Goal: Task Accomplishment & Management: Manage account settings

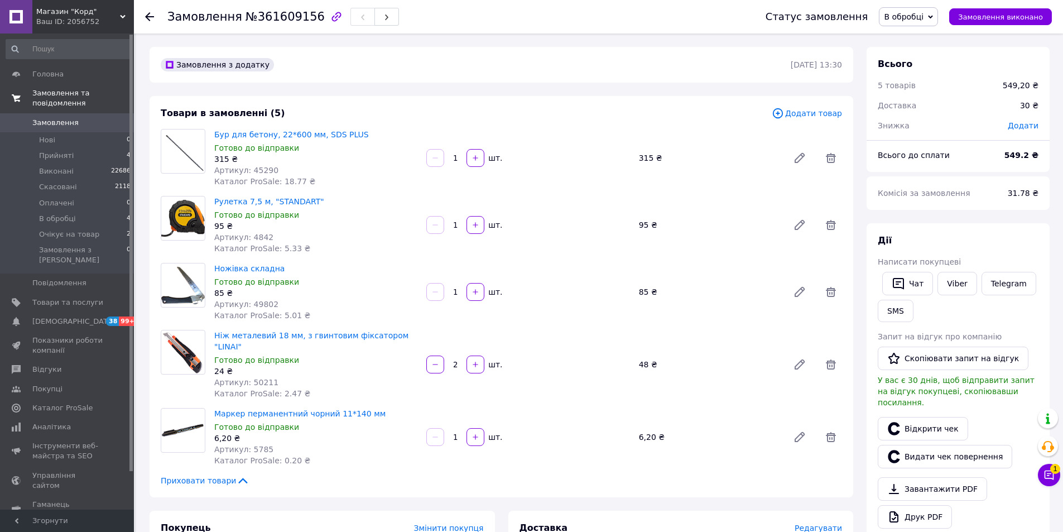
click at [86, 94] on span "Замовлення та повідомлення" at bounding box center [83, 98] width 102 height 20
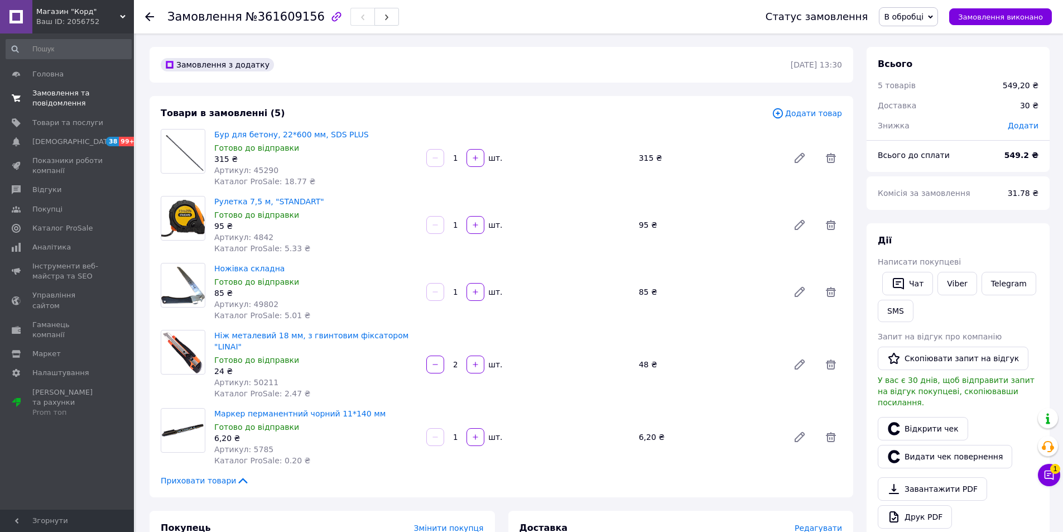
click at [52, 95] on span "Замовлення та повідомлення" at bounding box center [67, 98] width 71 height 20
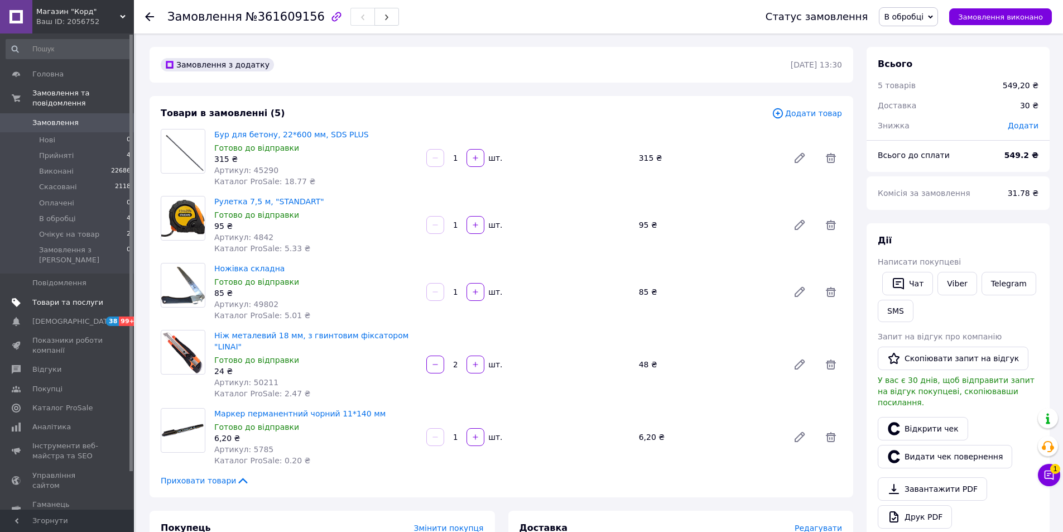
click at [79, 297] on span "Товари та послуги" at bounding box center [67, 302] width 71 height 10
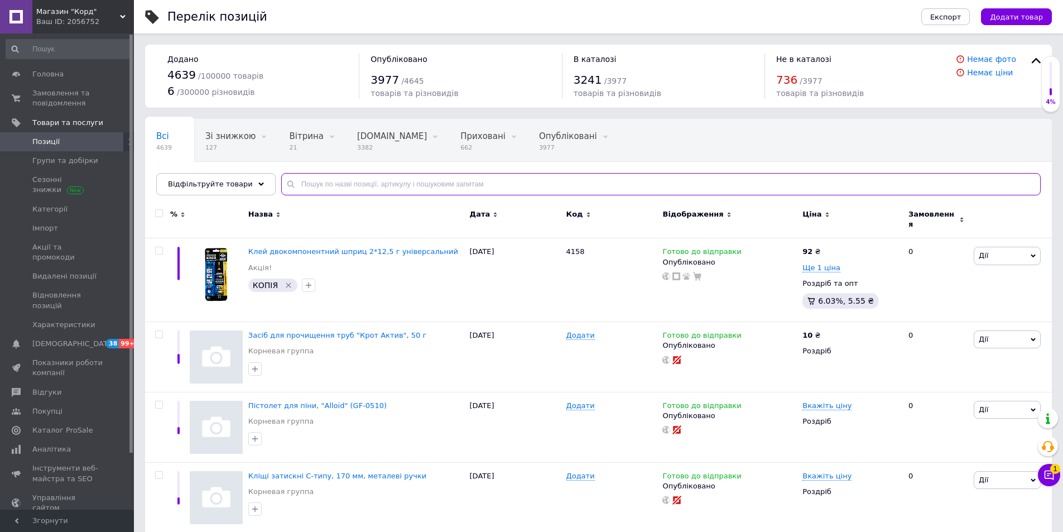
click at [341, 182] on input "text" at bounding box center [660, 184] width 759 height 22
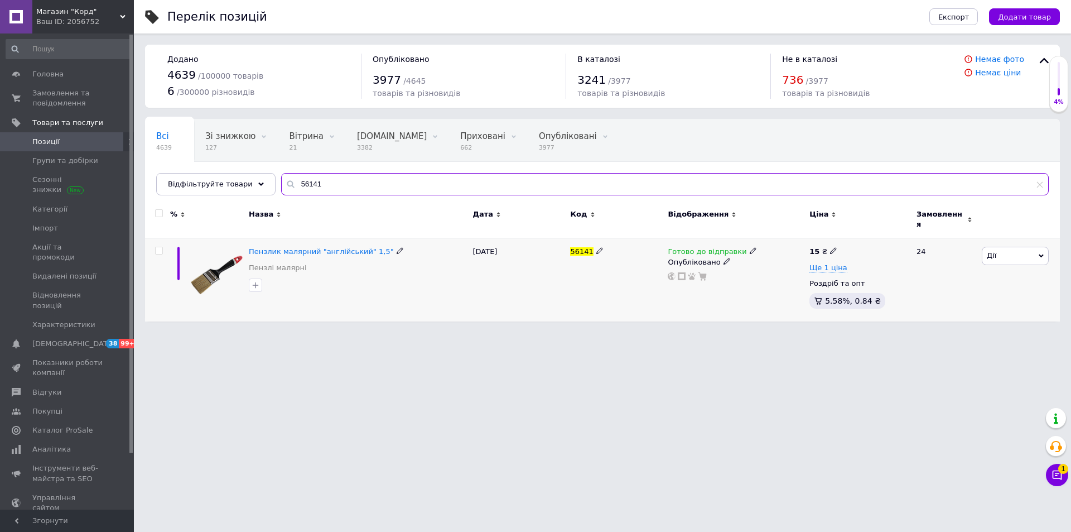
type input "56141"
click at [156, 247] on input "checkbox" at bounding box center [158, 250] width 7 height 7
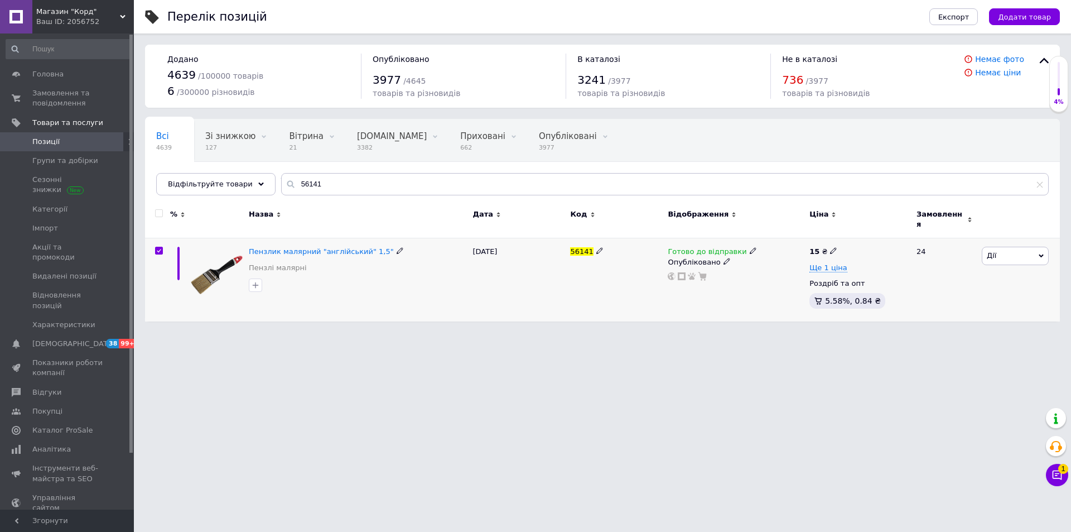
checkbox input "true"
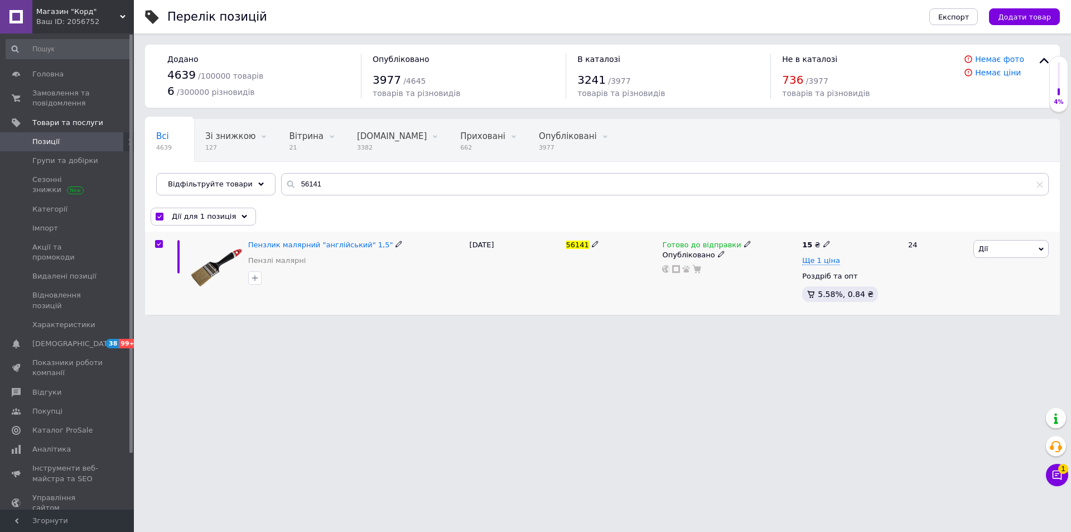
click at [744, 244] on icon at bounding box center [747, 243] width 7 height 7
click at [790, 271] on li "Немає в наявності" at bounding box center [805, 279] width 106 height 16
click at [722, 326] on html "Магазин "Корд" Ваш ID: 2056752 Сайт Магазин "Корд" Кабінет покупця Перевірити с…" at bounding box center [535, 163] width 1071 height 326
click at [54, 89] on span "Замовлення та повідомлення" at bounding box center [67, 98] width 71 height 20
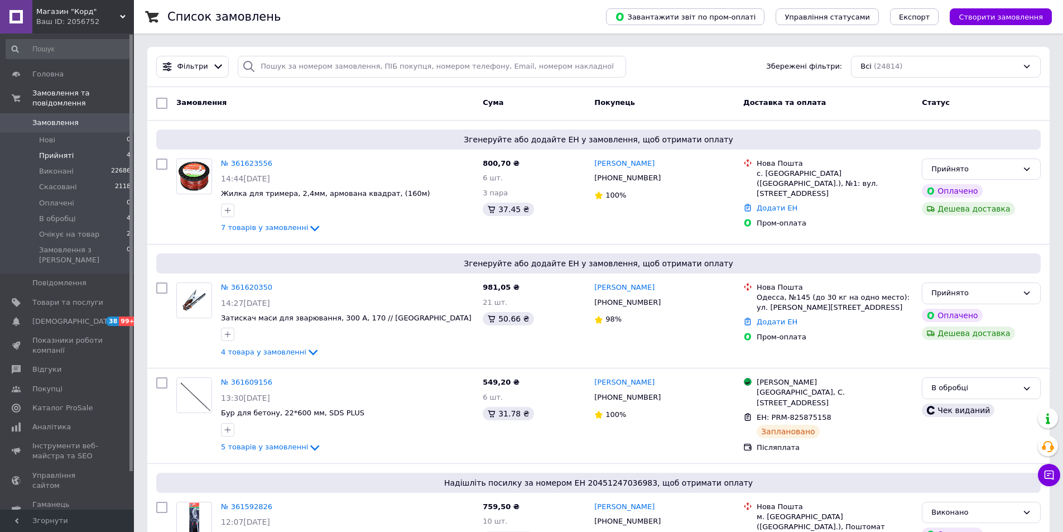
click at [65, 151] on span "Прийняті" at bounding box center [56, 156] width 35 height 10
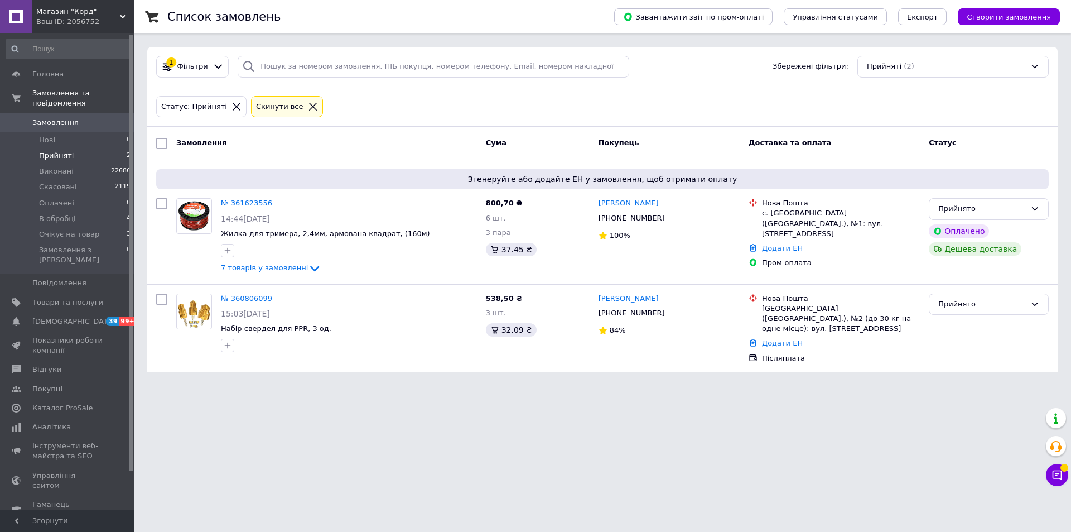
click at [62, 151] on span "Прийняті" at bounding box center [56, 156] width 35 height 10
click at [82, 195] on li "Оплачені 1" at bounding box center [68, 203] width 137 height 16
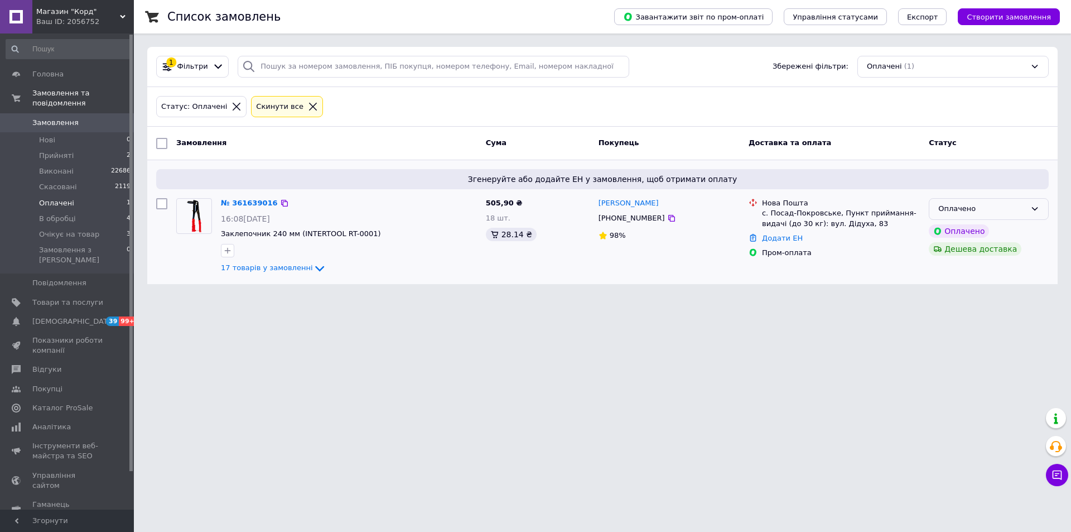
click at [984, 209] on div "Оплачено" at bounding box center [983, 209] width 88 height 12
click at [957, 229] on li "Прийнято" at bounding box center [989, 232] width 119 height 21
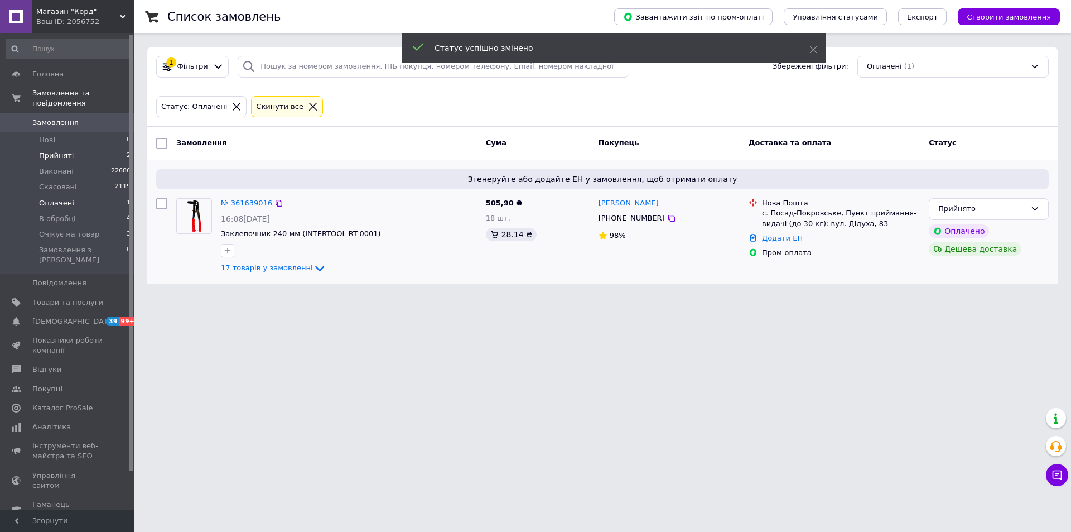
click at [65, 151] on span "Прийняті" at bounding box center [56, 156] width 35 height 10
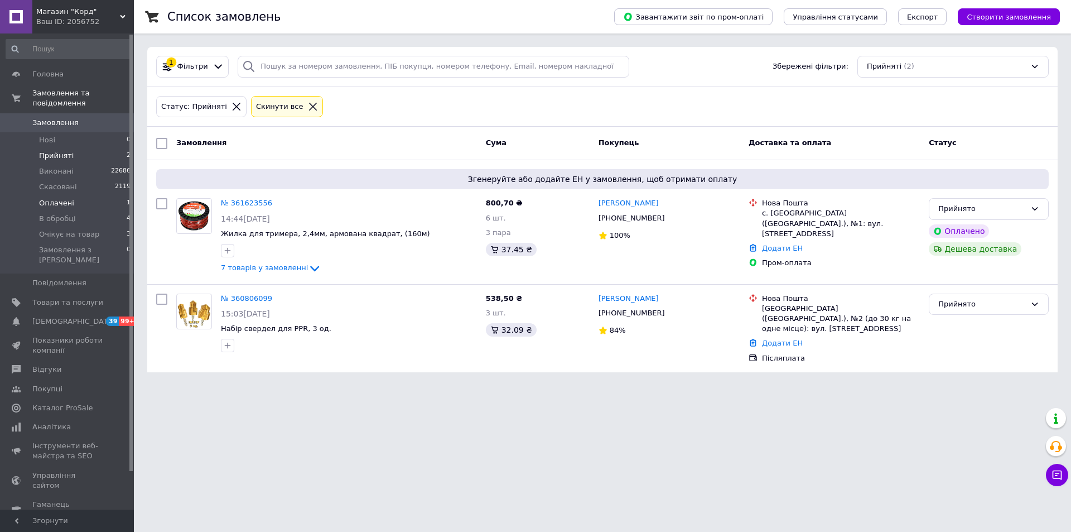
click at [100, 195] on li "Оплачені 1" at bounding box center [68, 203] width 137 height 16
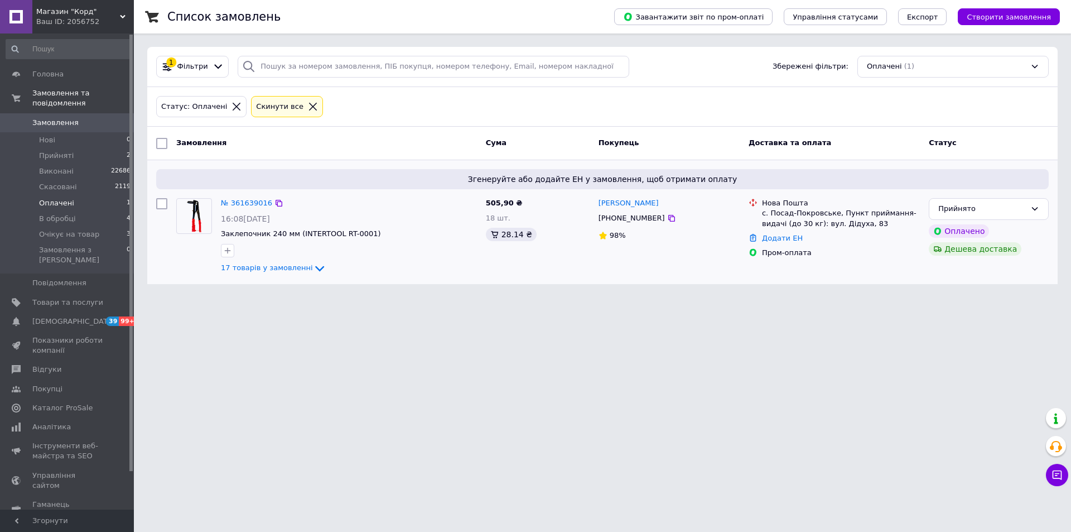
click at [156, 205] on input "checkbox" at bounding box center [161, 203] width 11 height 11
checkbox input "true"
click at [939, 21] on span "Експорт" at bounding box center [922, 17] width 31 height 8
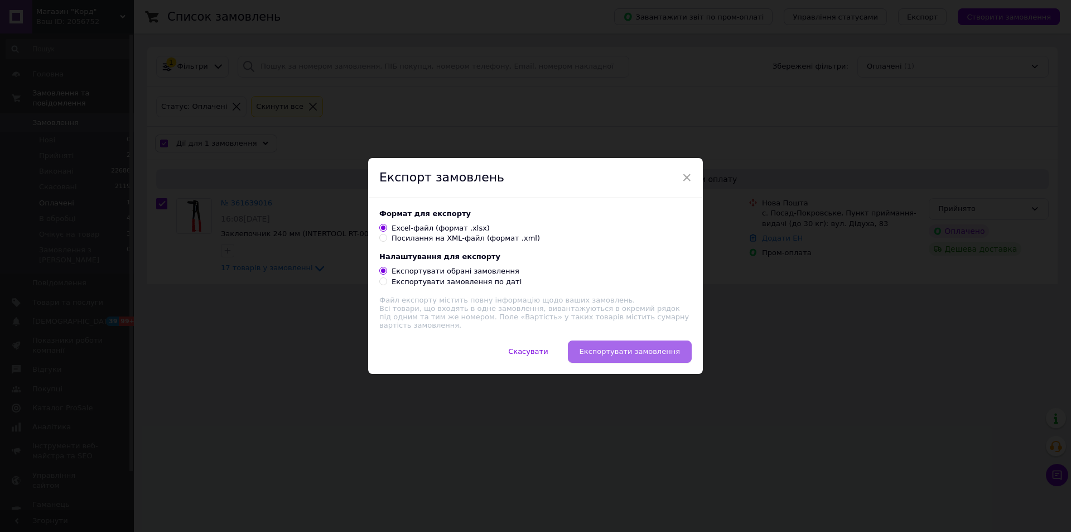
click at [617, 342] on button "Експортувати замовлення" at bounding box center [630, 351] width 124 height 22
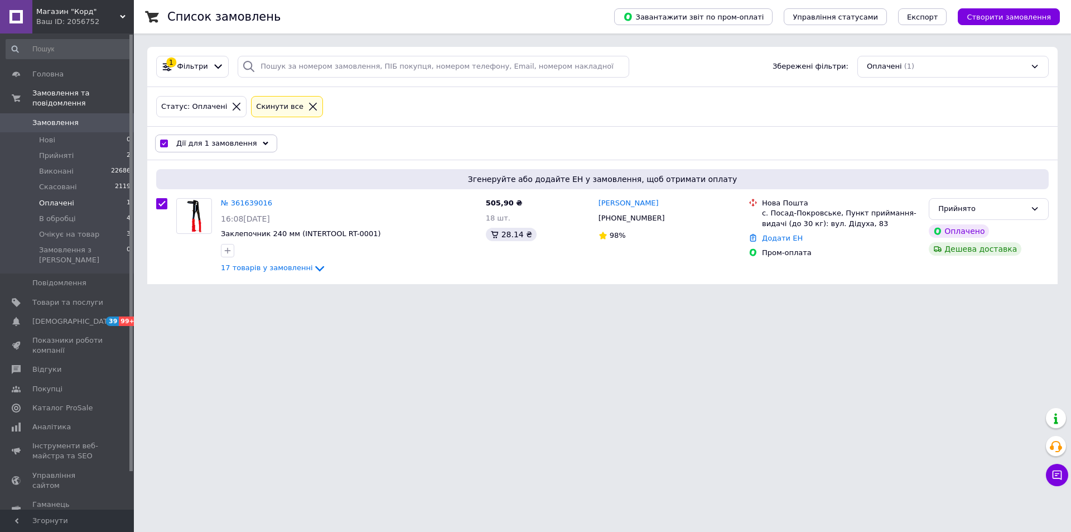
click at [82, 195] on li "Оплачені 1" at bounding box center [68, 203] width 137 height 16
click at [54, 198] on span "Оплачені" at bounding box center [56, 203] width 35 height 10
click at [67, 151] on span "Прийняті" at bounding box center [56, 156] width 35 height 10
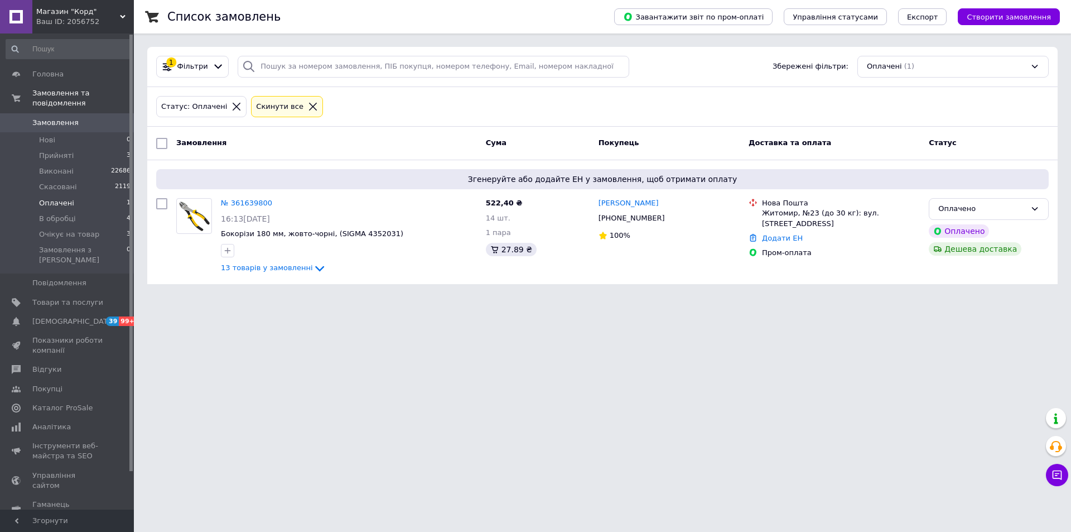
click at [70, 196] on li "Оплачені 1" at bounding box center [68, 203] width 137 height 16
click at [70, 148] on li "Прийняті 3" at bounding box center [68, 156] width 137 height 16
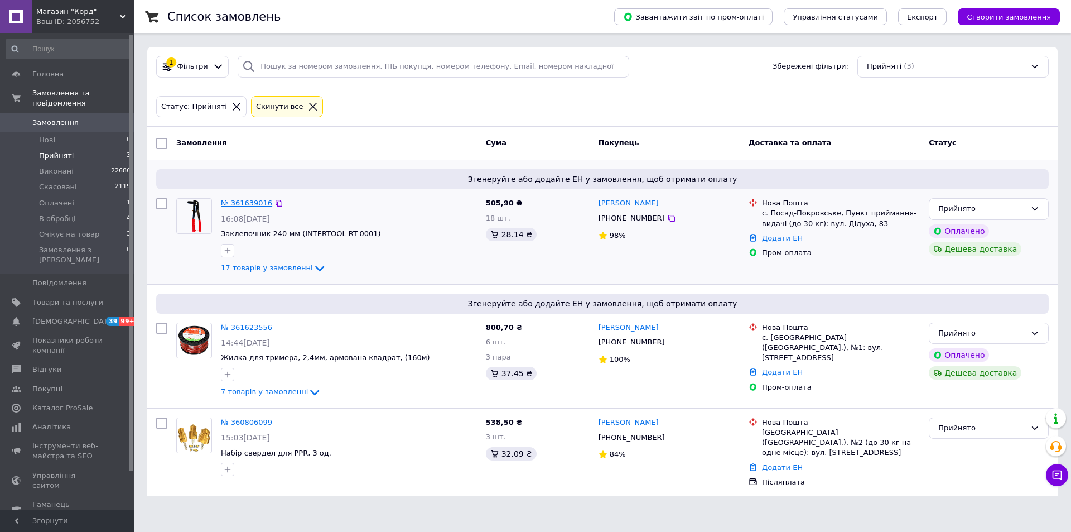
click at [239, 204] on link "№ 361639016" at bounding box center [246, 203] width 51 height 8
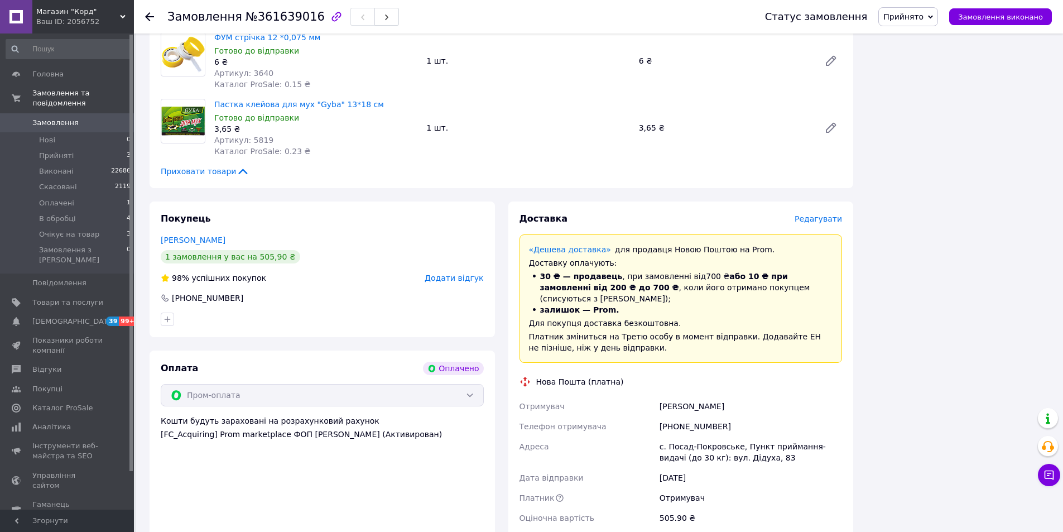
scroll to position [1451, 0]
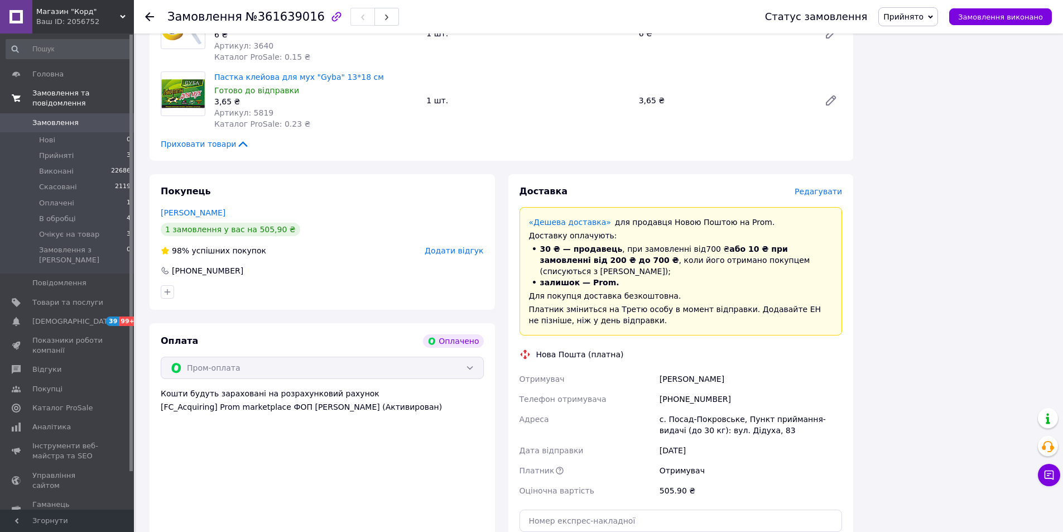
click at [88, 90] on span "Замовлення та повідомлення" at bounding box center [83, 98] width 102 height 20
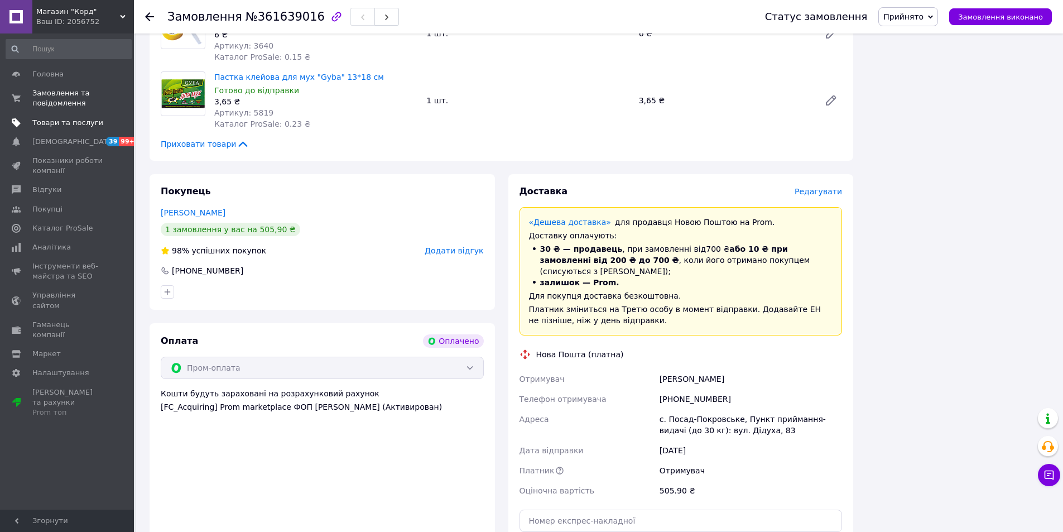
click at [56, 119] on span "Товари та послуги" at bounding box center [67, 123] width 71 height 10
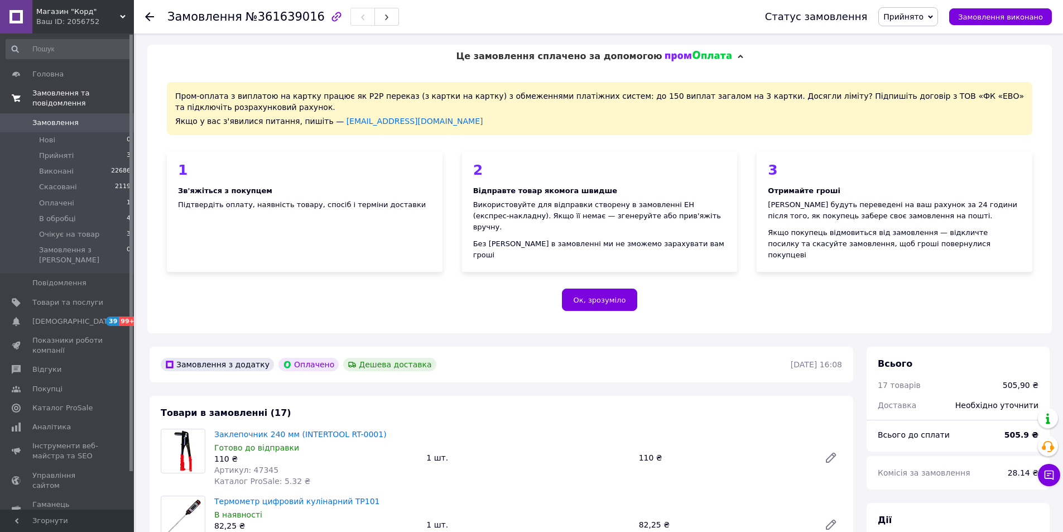
click at [102, 92] on span "Замовлення та повідомлення" at bounding box center [83, 98] width 102 height 20
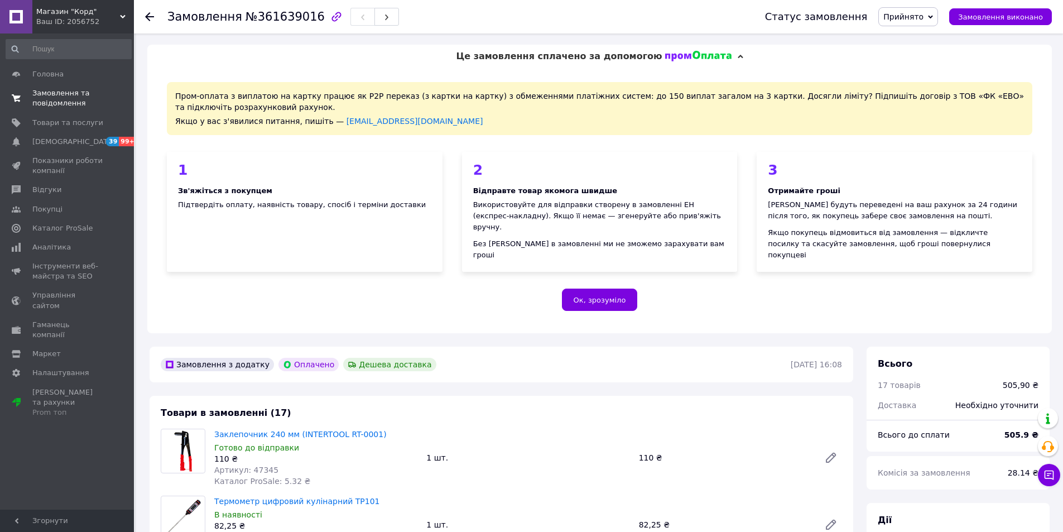
click at [86, 94] on span "Замовлення та повідомлення" at bounding box center [67, 98] width 71 height 20
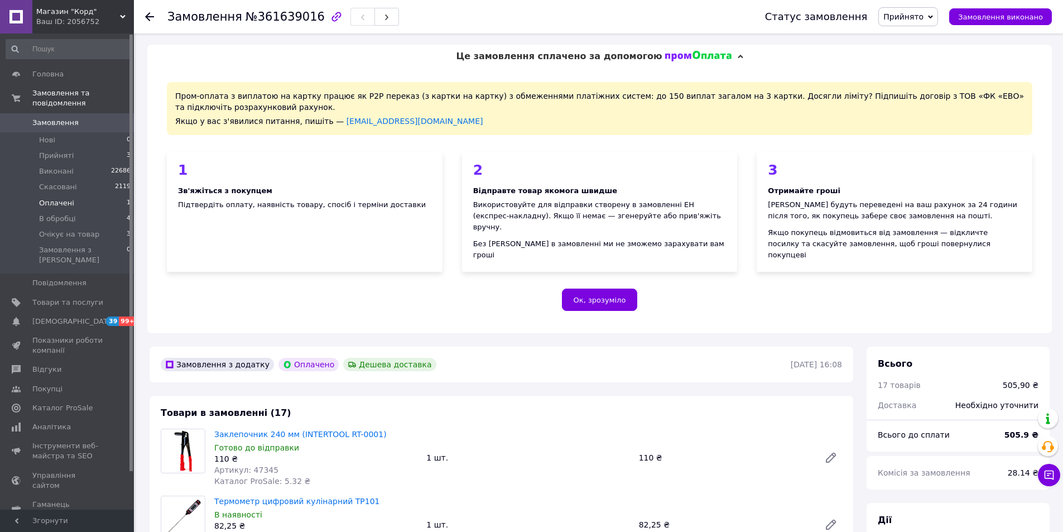
click at [61, 198] on span "Оплачені" at bounding box center [56, 203] width 35 height 10
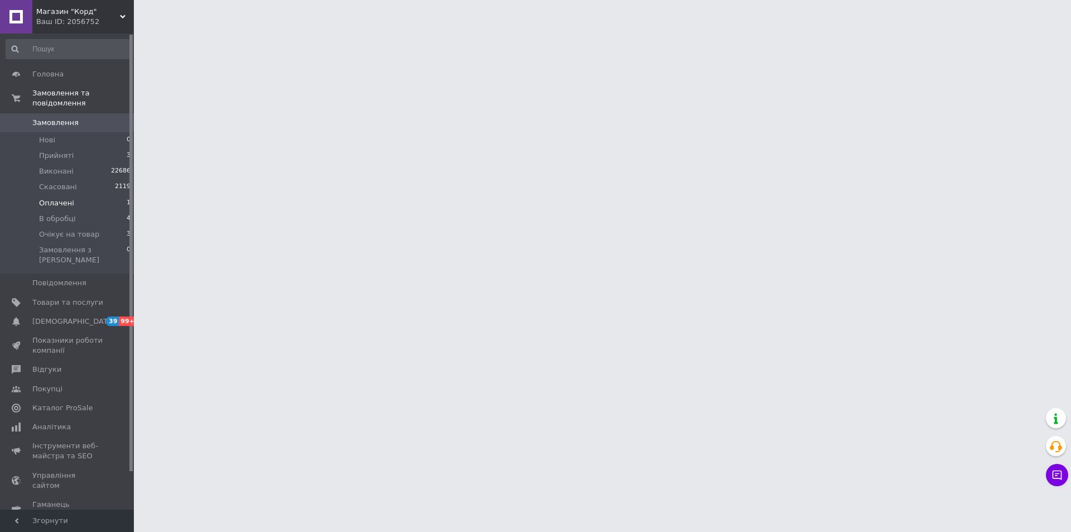
click at [54, 198] on span "Оплачені" at bounding box center [56, 203] width 35 height 10
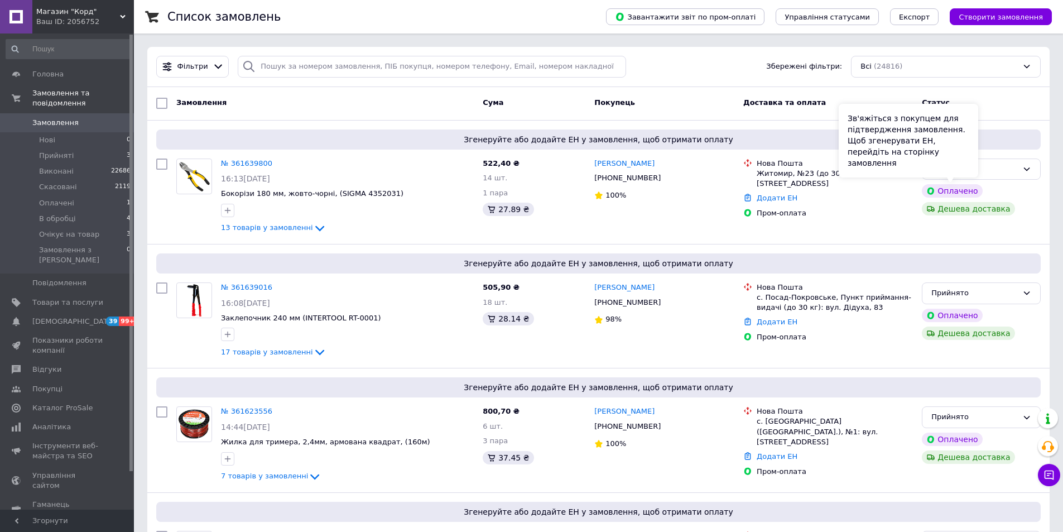
click at [978, 174] on div "Зв'яжіться з покупцем для підтвердження замовлення. Щоб згенерувати ЕН, перейді…" at bounding box center [908, 141] width 139 height 74
click at [1000, 171] on div "Оплачено" at bounding box center [974, 169] width 86 height 12
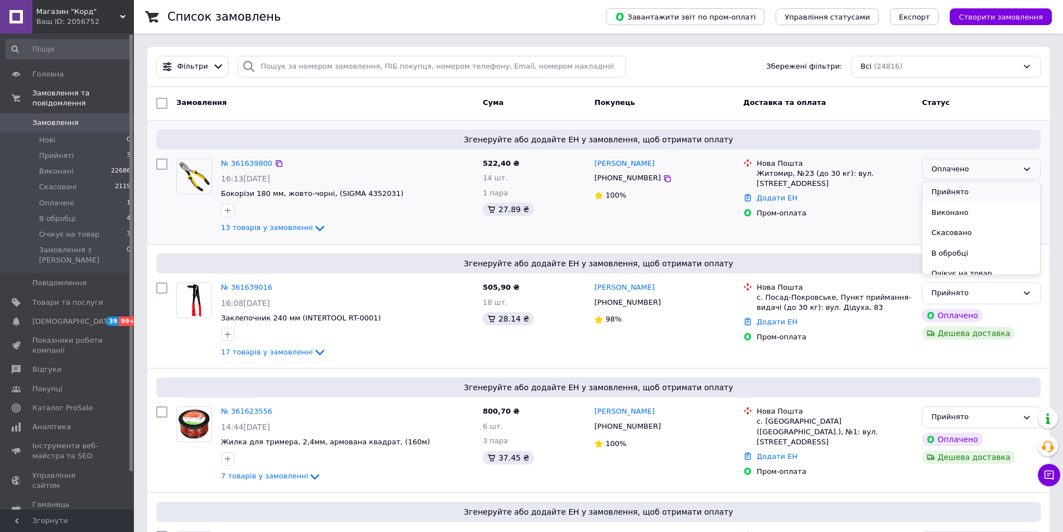
click at [954, 192] on li "Прийнято" at bounding box center [981, 192] width 118 height 21
click at [162, 161] on input "checkbox" at bounding box center [161, 163] width 11 height 11
checkbox input "true"
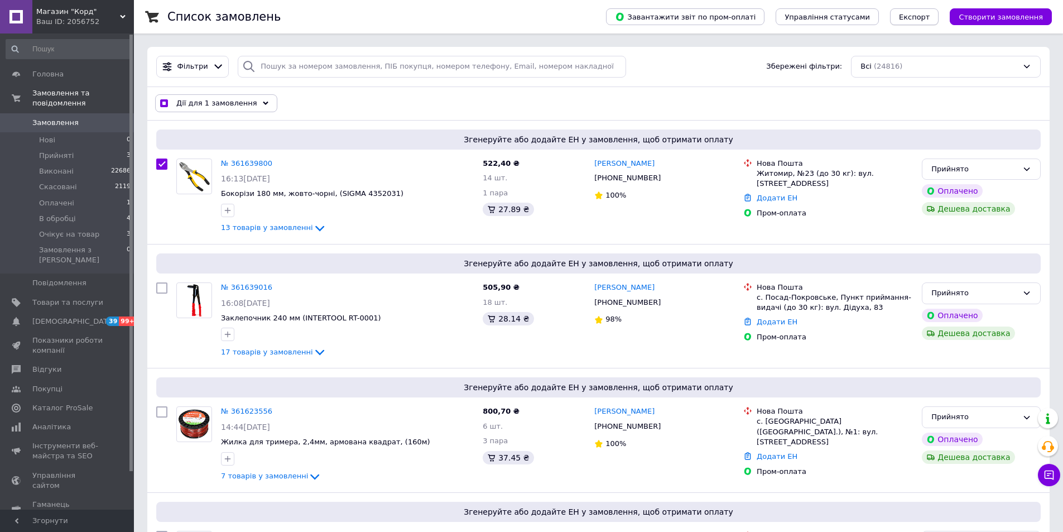
click at [921, 18] on span "Експорт" at bounding box center [914, 17] width 31 height 8
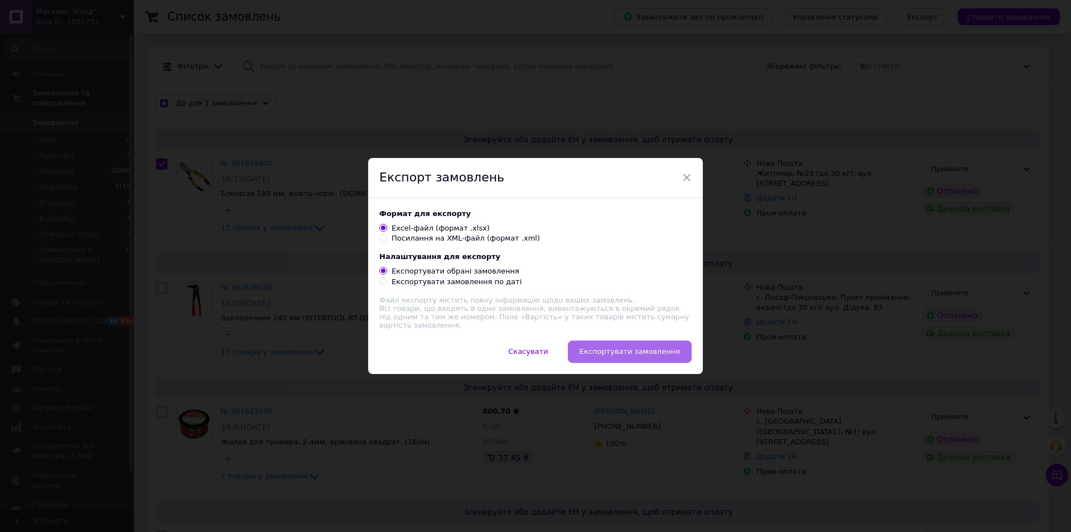
click at [658, 350] on span "Експортувати замовлення" at bounding box center [630, 351] width 100 height 8
checkbox input "true"
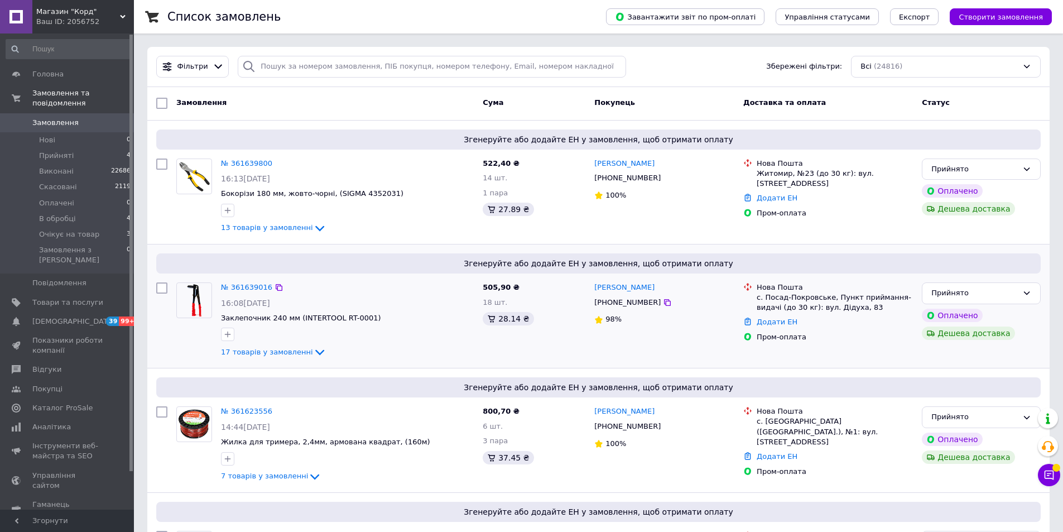
click at [665, 255] on div "Згенеруйте або додайте ЕН у замовлення, щоб отримати оплату" at bounding box center [598, 263] width 884 height 20
click at [83, 297] on span "Товари та послуги" at bounding box center [67, 302] width 71 height 10
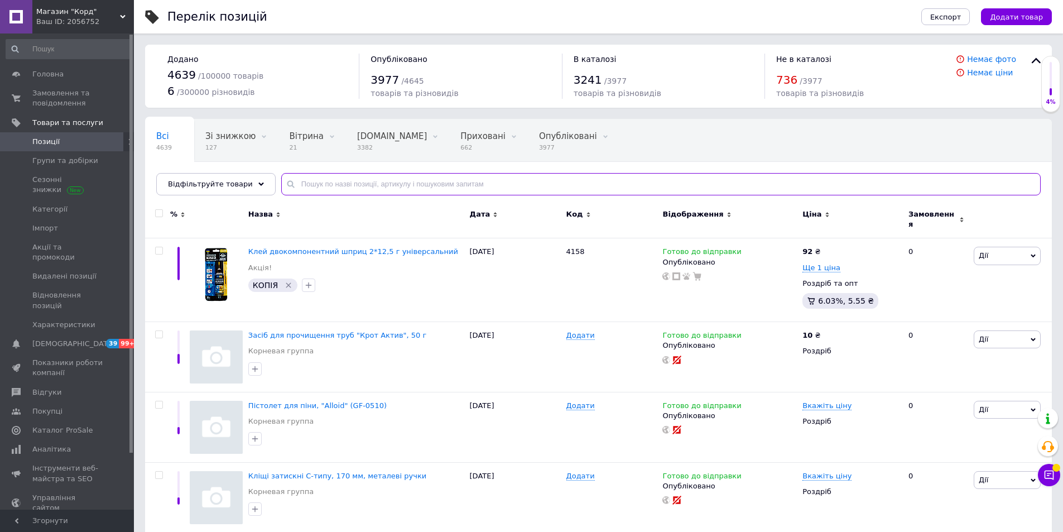
drag, startPoint x: 295, startPoint y: 185, endPoint x: 301, endPoint y: 185, distance: 6.7
click at [299, 185] on input "text" at bounding box center [660, 184] width 759 height 22
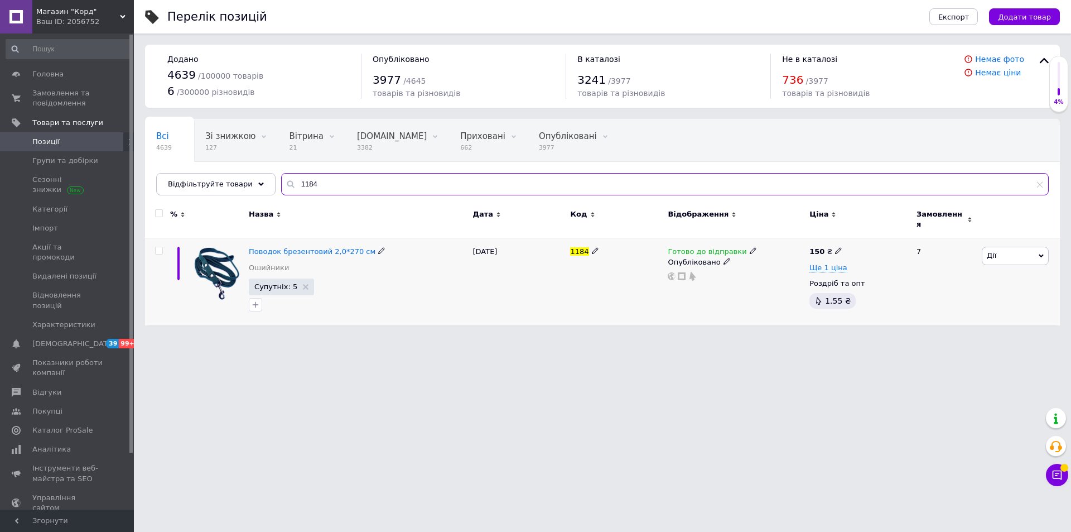
type input "1184"
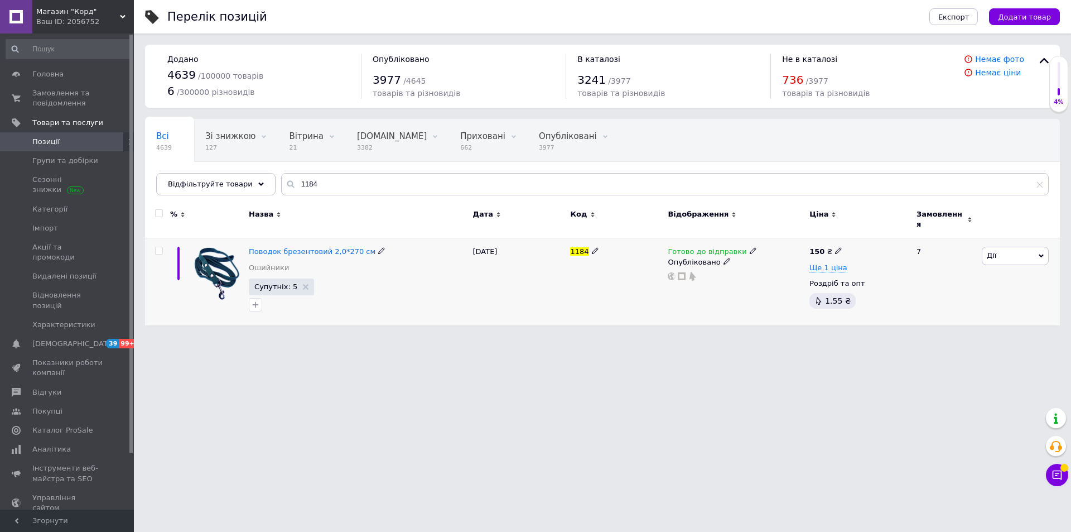
click at [750, 247] on icon at bounding box center [753, 250] width 7 height 7
click at [775, 278] on li "Немає в наявності" at bounding box center [810, 286] width 106 height 16
click at [666, 336] on html "Магазин "Корд" Ваш ID: 2056752 Сайт Магазин "Корд" Кабінет покупця Перевірити с…" at bounding box center [535, 168] width 1071 height 336
click at [750, 336] on html "Магазин "Корд" Ваш ID: 2056752 Сайт Магазин "Корд" Кабінет покупця Перевірити с…" at bounding box center [535, 168] width 1071 height 336
click at [749, 336] on html "Магазин "Корд" Ваш ID: 2056752 Сайт Магазин "Корд" Кабінет покупця Перевірити с…" at bounding box center [535, 168] width 1071 height 336
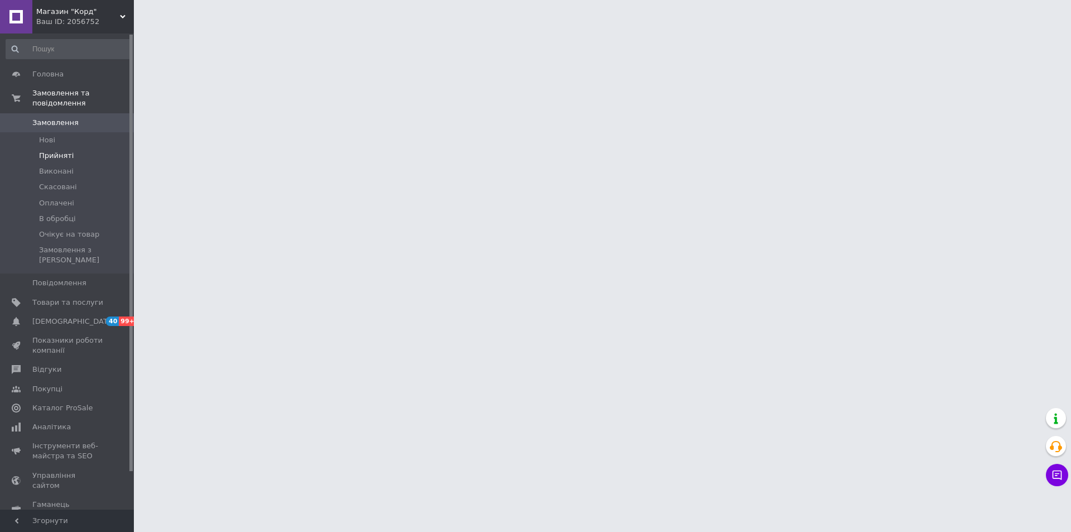
click at [54, 151] on span "Прийняті" at bounding box center [56, 156] width 35 height 10
click at [61, 214] on span "В обробці" at bounding box center [57, 219] width 37 height 10
click at [65, 214] on span "В обробці" at bounding box center [57, 219] width 37 height 10
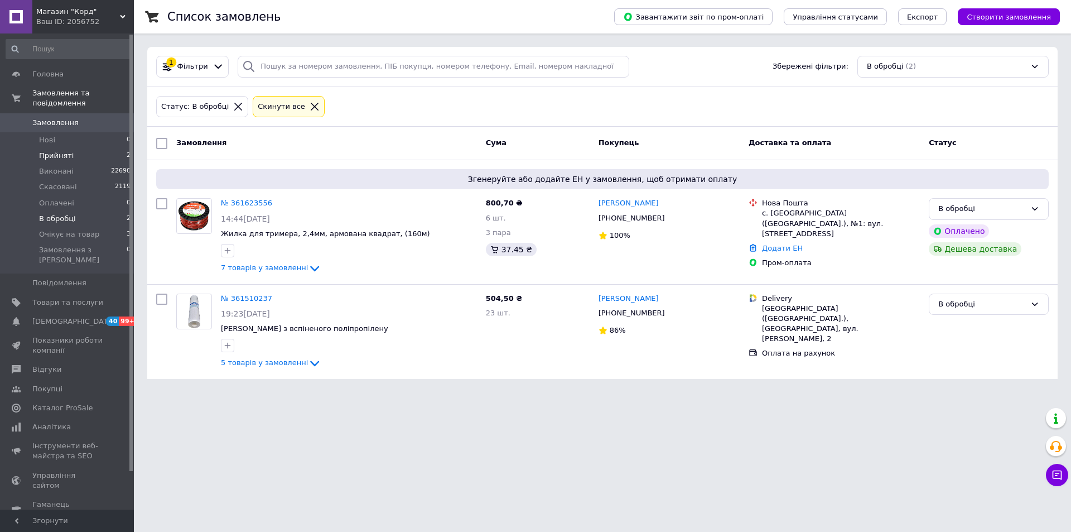
click at [91, 148] on li "Прийняті 2" at bounding box center [68, 156] width 137 height 16
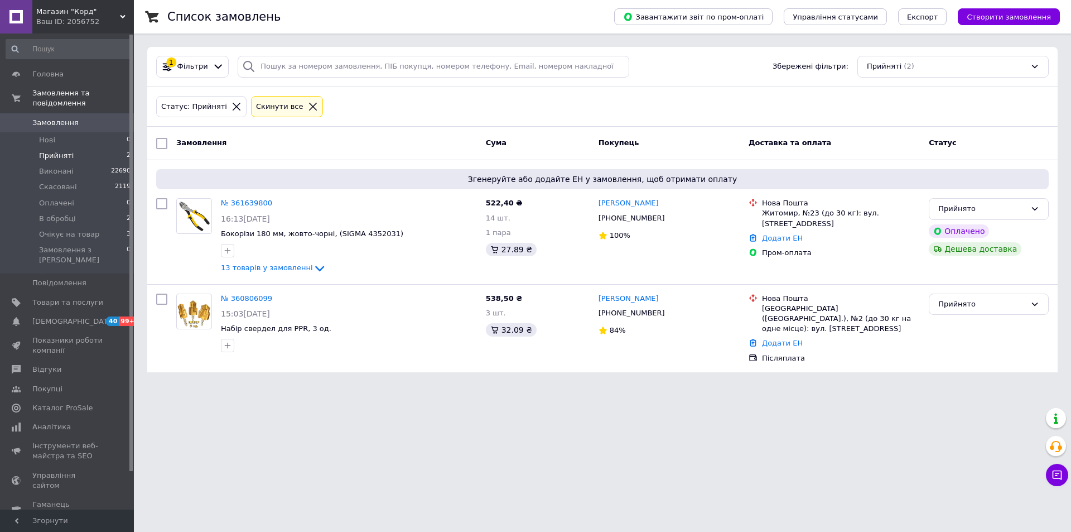
click at [258, 203] on link "№ 361639800" at bounding box center [246, 203] width 51 height 8
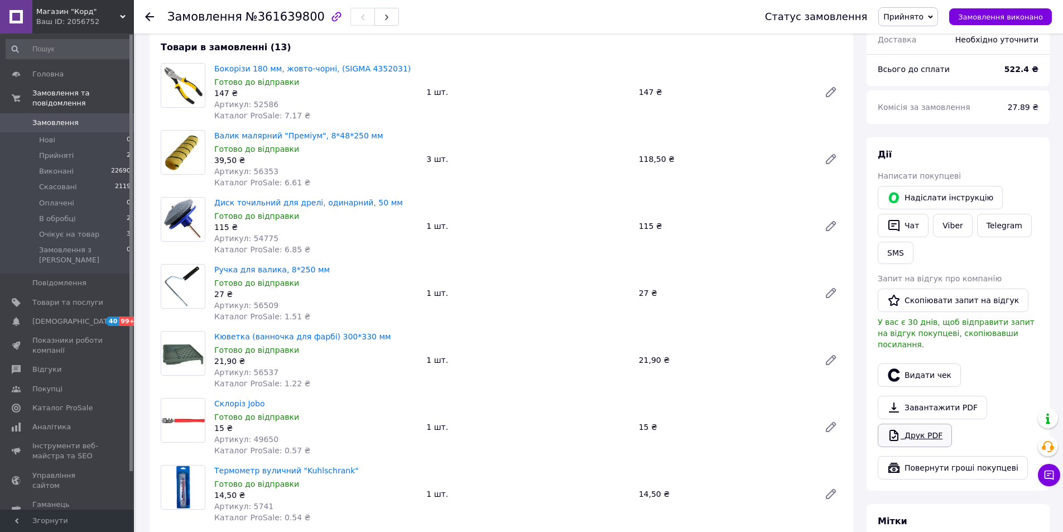
scroll to position [446, 0]
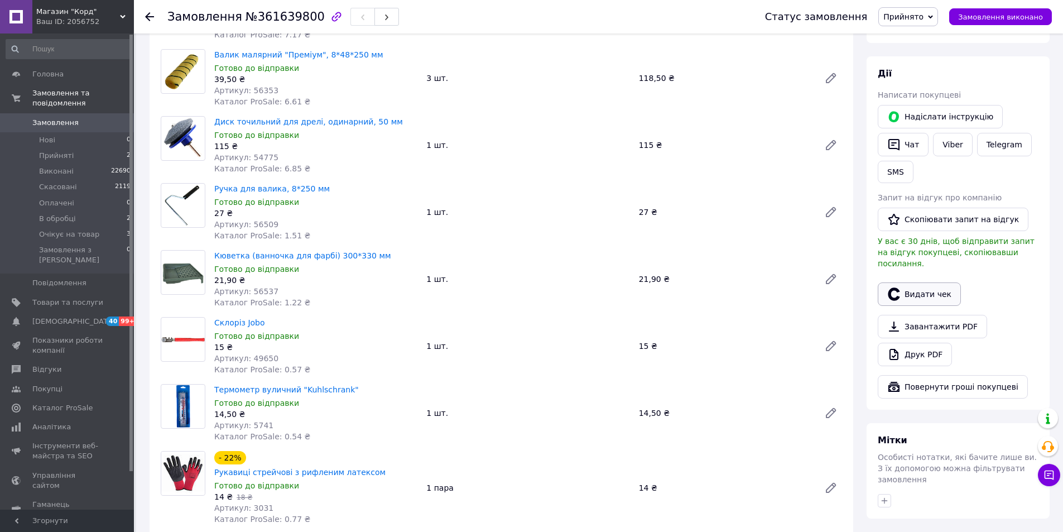
click at [911, 282] on button "Видати чек" at bounding box center [919, 293] width 83 height 23
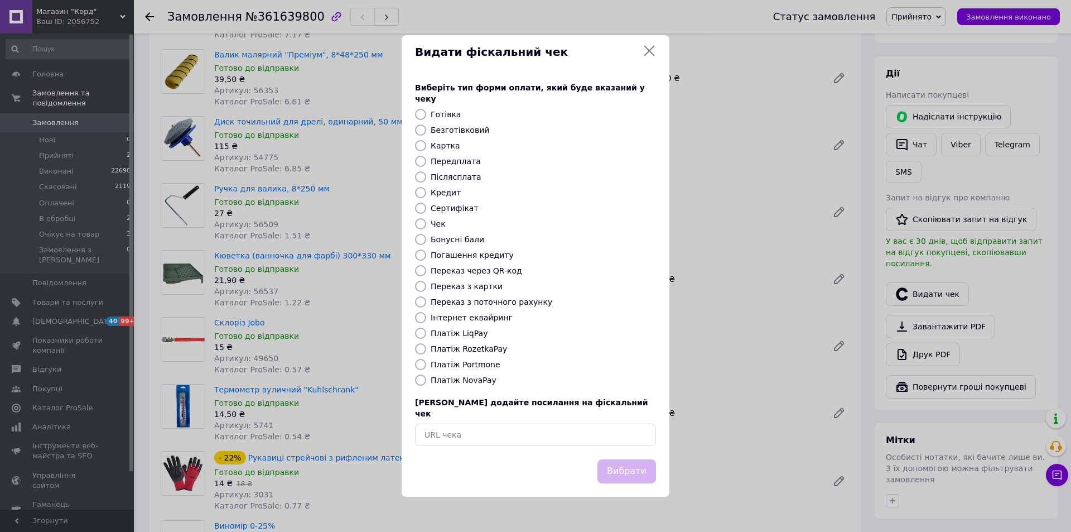
click at [460, 132] on label "Безготівковий" at bounding box center [460, 130] width 59 height 9
click at [426, 132] on input "Безготівковий" at bounding box center [420, 129] width 11 height 11
radio input "true"
click at [638, 462] on button "Вибрати" at bounding box center [627, 471] width 59 height 24
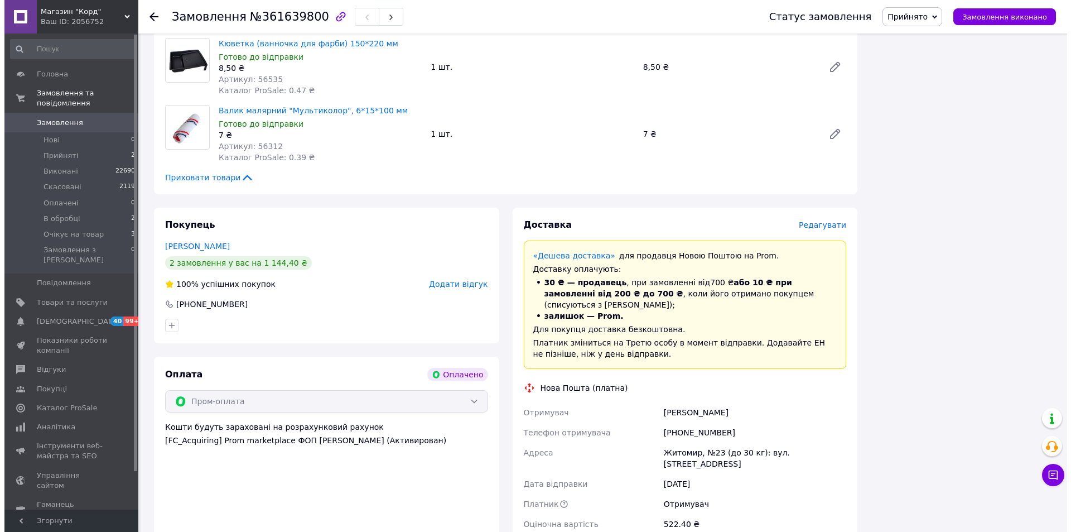
scroll to position [1228, 0]
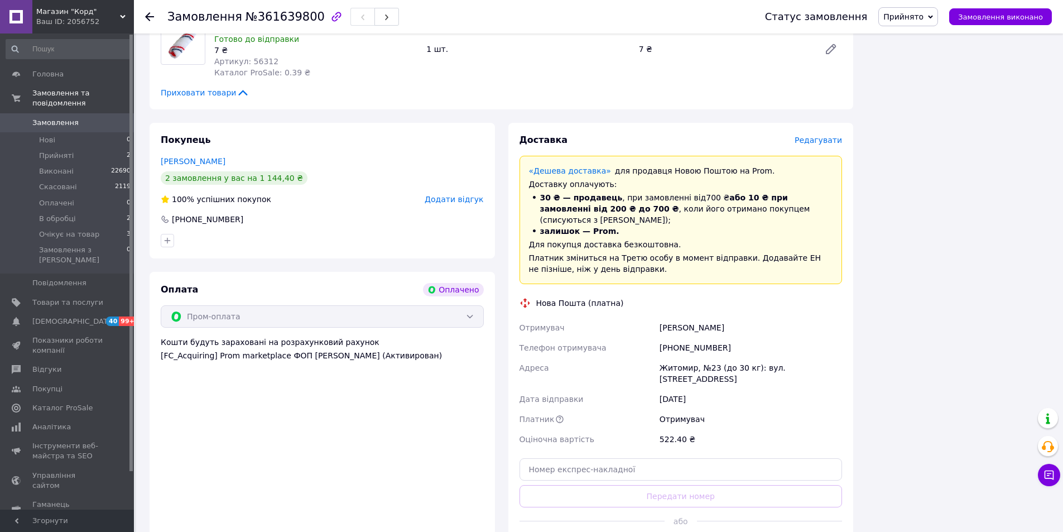
click at [815, 134] on div "Доставка Редагувати" at bounding box center [680, 140] width 323 height 13
click at [817, 136] on span "Редагувати" at bounding box center [818, 140] width 47 height 9
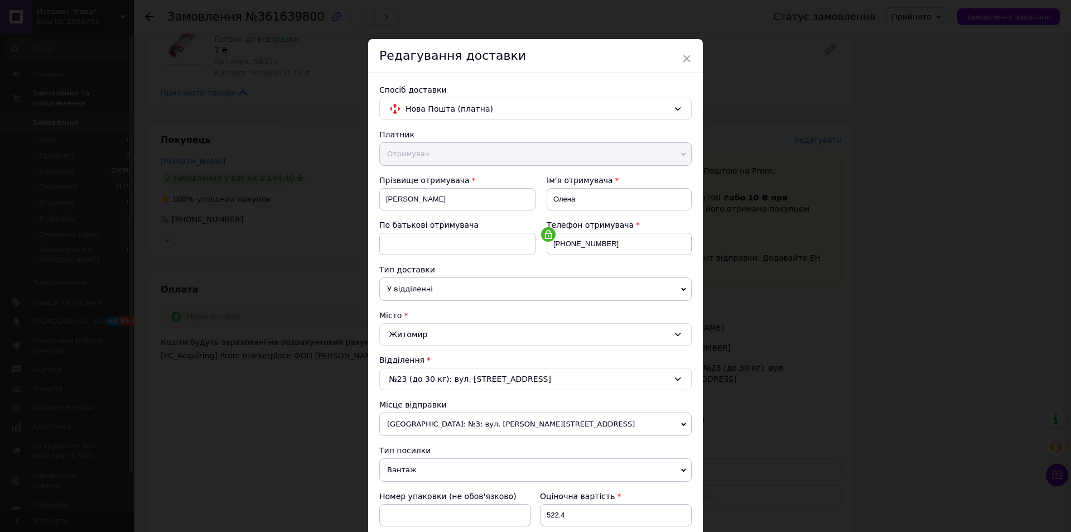
scroll to position [209, 0]
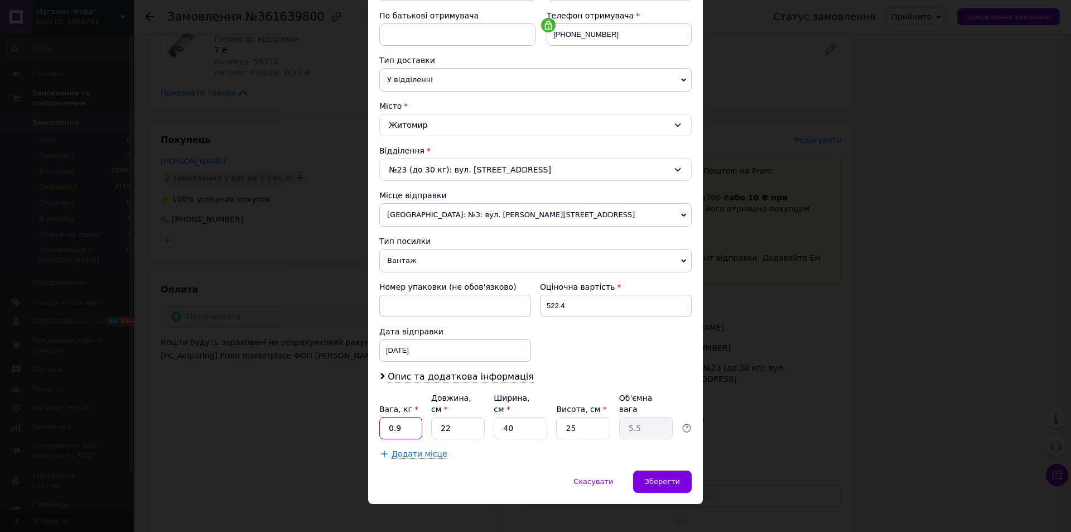
drag, startPoint x: 401, startPoint y: 425, endPoint x: 377, endPoint y: 426, distance: 24.6
click at [377, 426] on div "Спосіб доставки Нова Пошта (платна) Платник Отримувач Відправник Прізвище отрим…" at bounding box center [535, 167] width 335 height 607
type input "1.7"
type input "3"
type input "0.75"
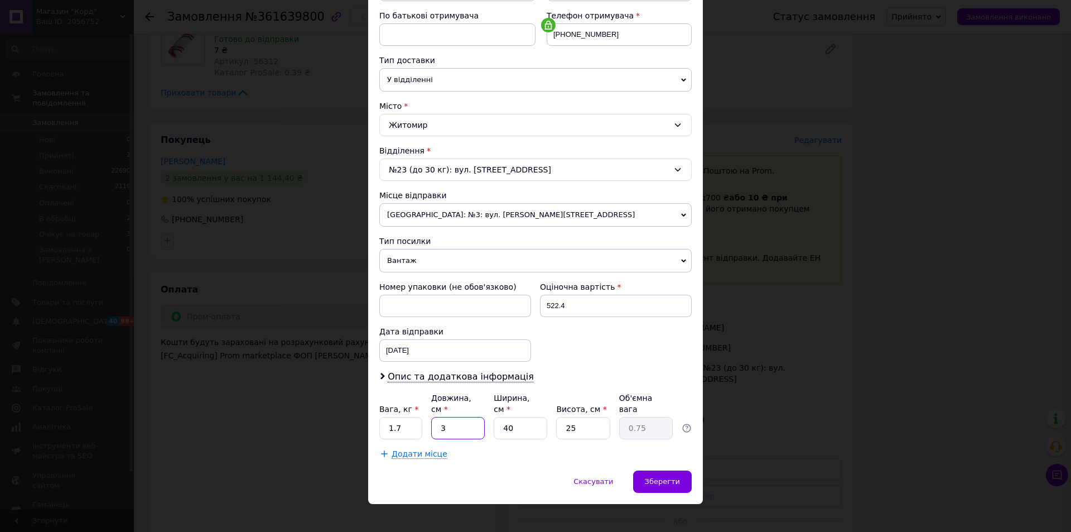
type input "30"
type input "7.5"
type input "30"
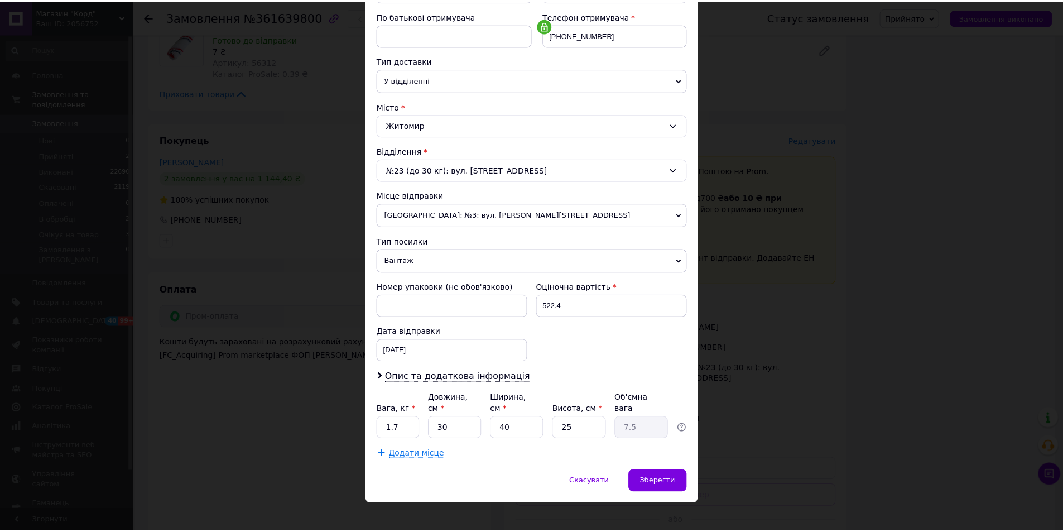
scroll to position [286, 0]
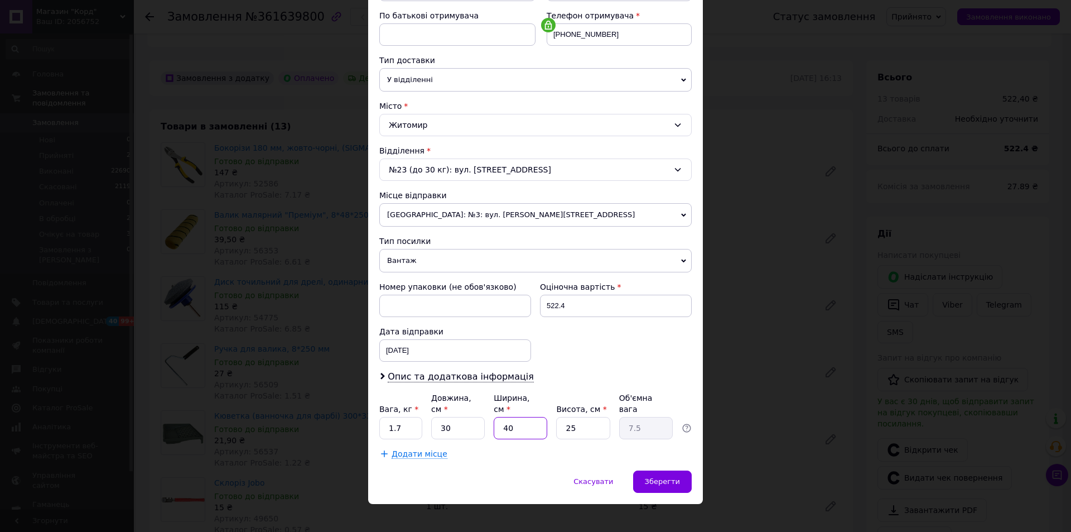
drag, startPoint x: 502, startPoint y: 422, endPoint x: 493, endPoint y: 421, distance: 8.4
click at [494, 421] on input "40" at bounding box center [521, 428] width 54 height 22
type input "4"
type input "0.75"
type input "44"
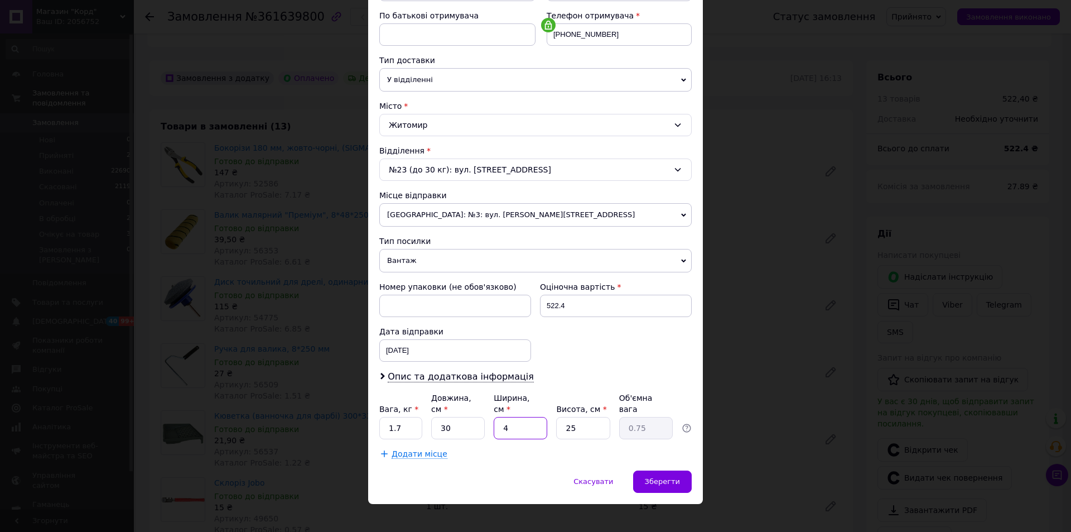
type input "8.25"
type input "44"
type input "1"
type input "0.33"
type input "13"
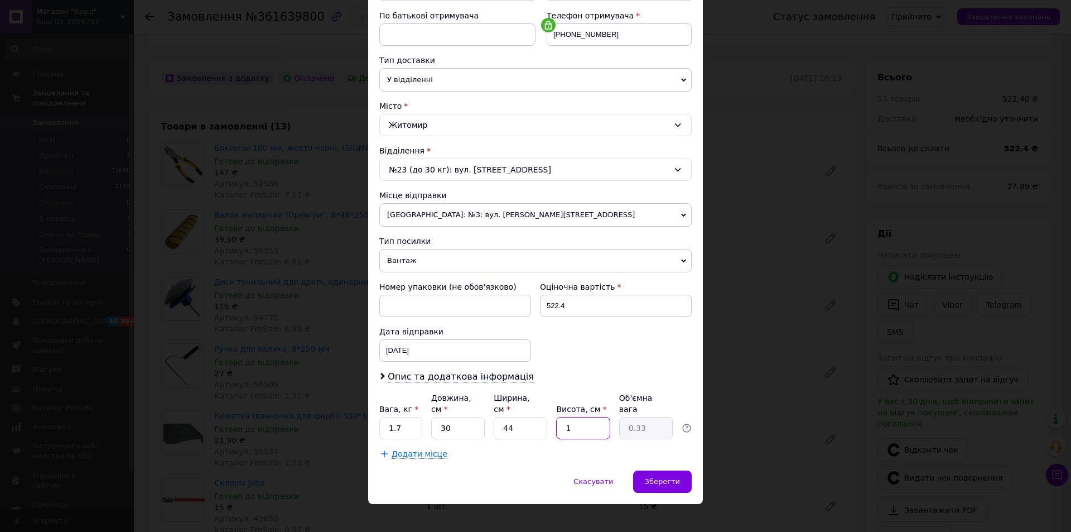
type input "4.29"
type input "13"
click at [666, 477] on span "Зберегти" at bounding box center [662, 481] width 35 height 8
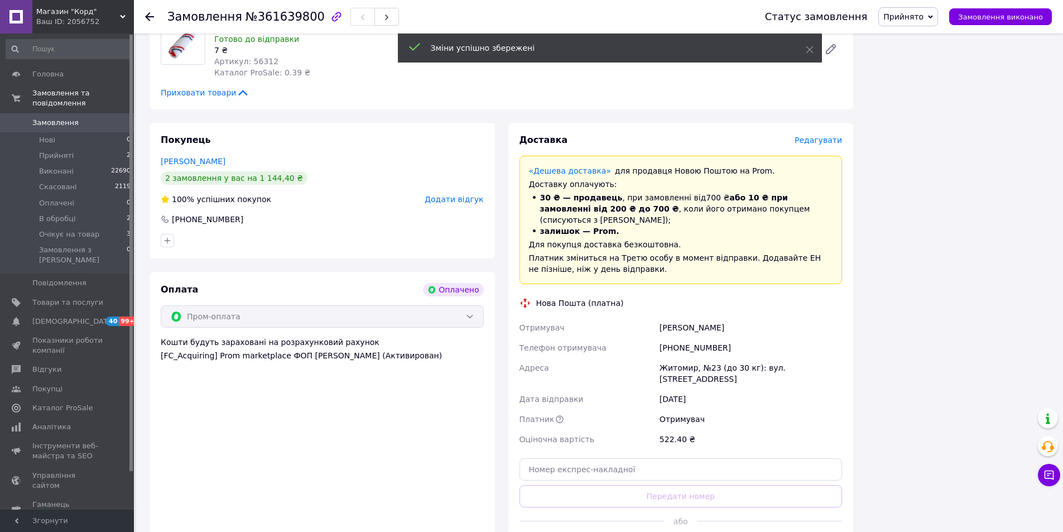
scroll to position [1346, 0]
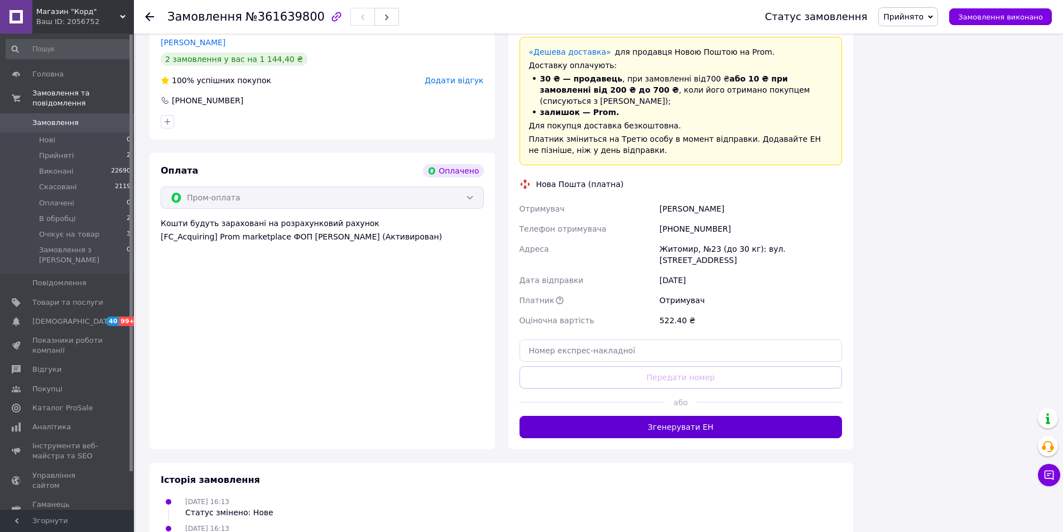
click at [666, 416] on button "Згенерувати ЕН" at bounding box center [680, 427] width 323 height 22
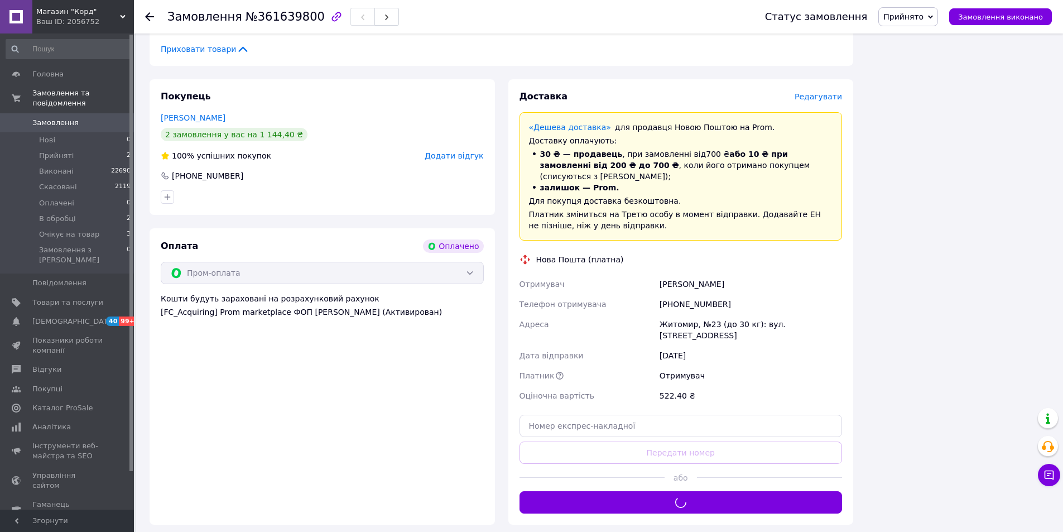
scroll to position [1179, 0]
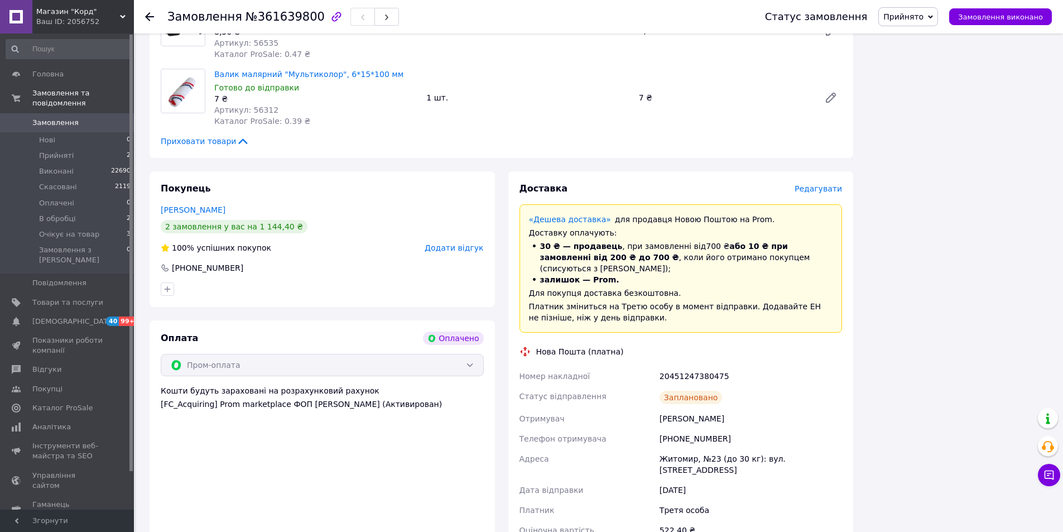
click at [699, 366] on div "20451247380475" at bounding box center [750, 376] width 187 height 20
copy div "20451247380475"
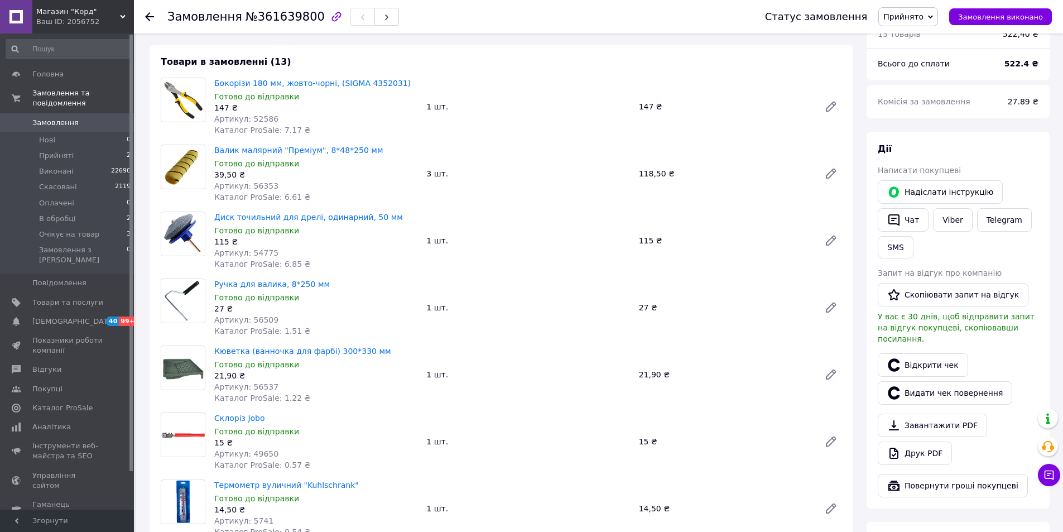
scroll to position [342, 0]
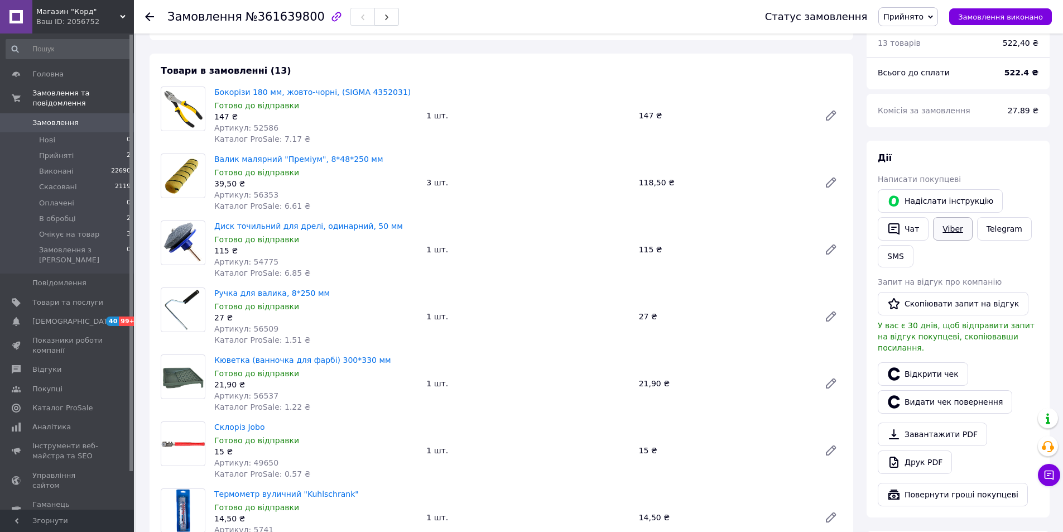
click at [954, 217] on link "Viber" at bounding box center [952, 228] width 39 height 23
click at [915, 16] on span "Прийнято" at bounding box center [903, 16] width 40 height 9
click at [917, 38] on li "Виконано" at bounding box center [914, 39] width 71 height 17
click at [146, 16] on use at bounding box center [149, 16] width 9 height 9
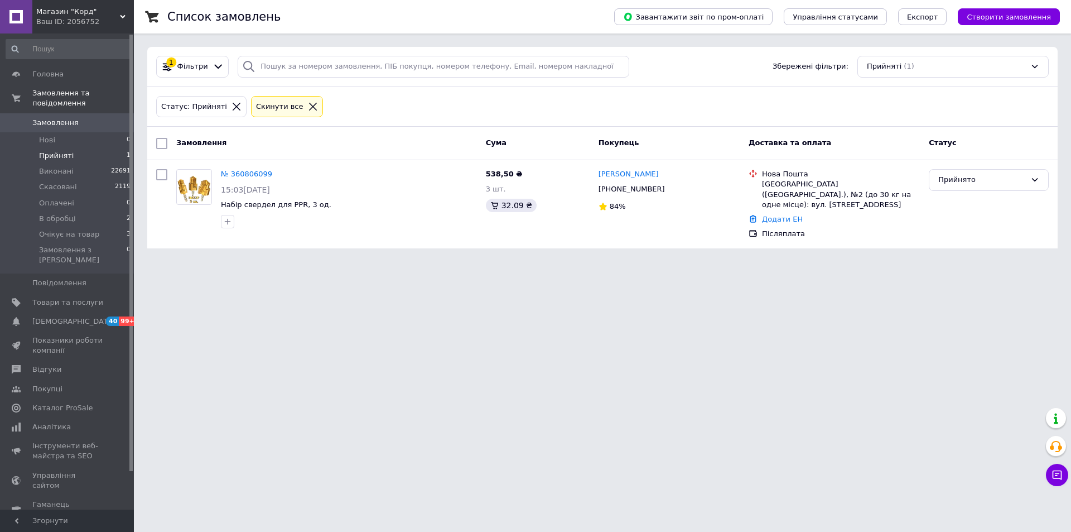
click at [73, 148] on li "Прийняті 1" at bounding box center [68, 156] width 137 height 16
click at [57, 151] on span "Прийняті" at bounding box center [56, 156] width 35 height 10
click at [70, 197] on li "Оплачені 0" at bounding box center [68, 203] width 137 height 16
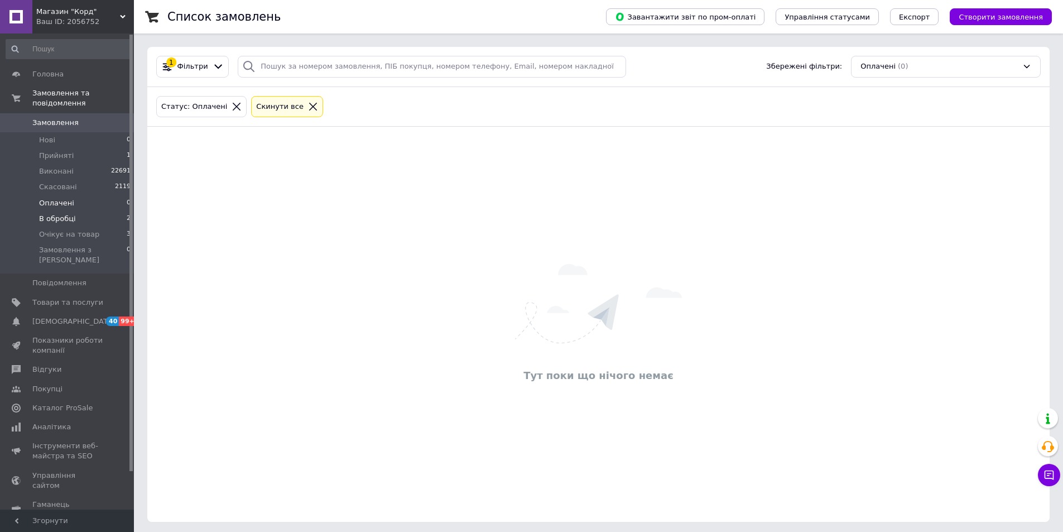
click at [67, 214] on span "В обробці" at bounding box center [57, 219] width 37 height 10
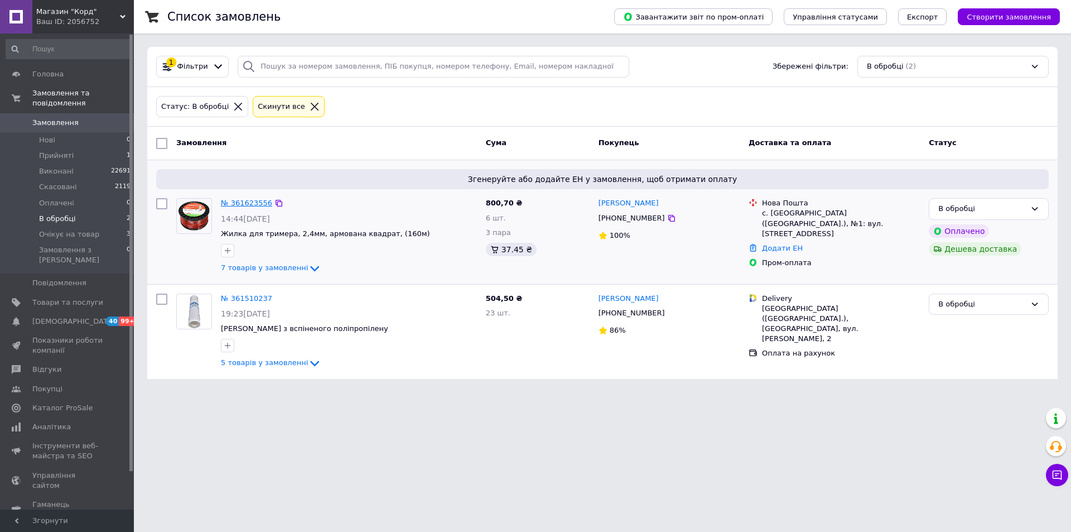
click at [232, 204] on link "№ 361623556" at bounding box center [246, 203] width 51 height 8
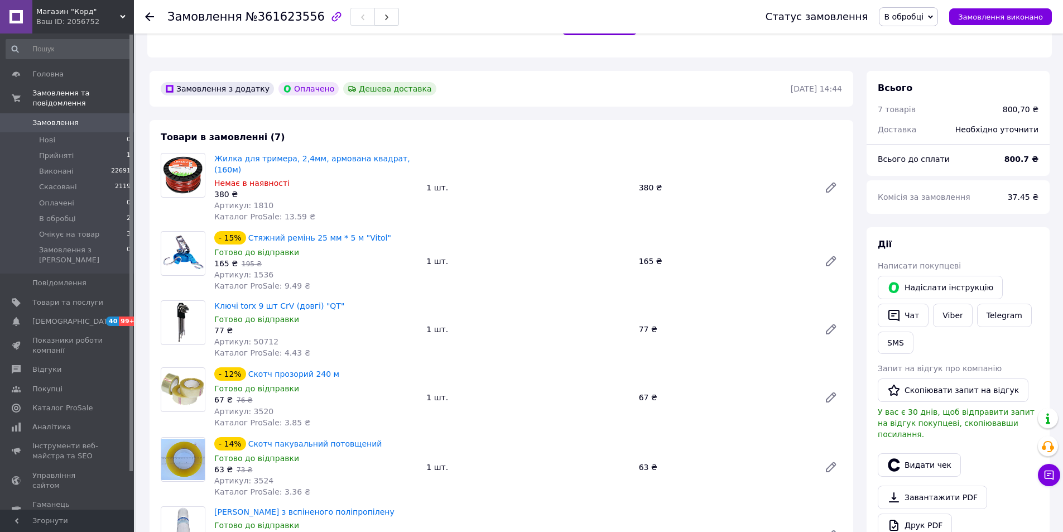
scroll to position [335, 0]
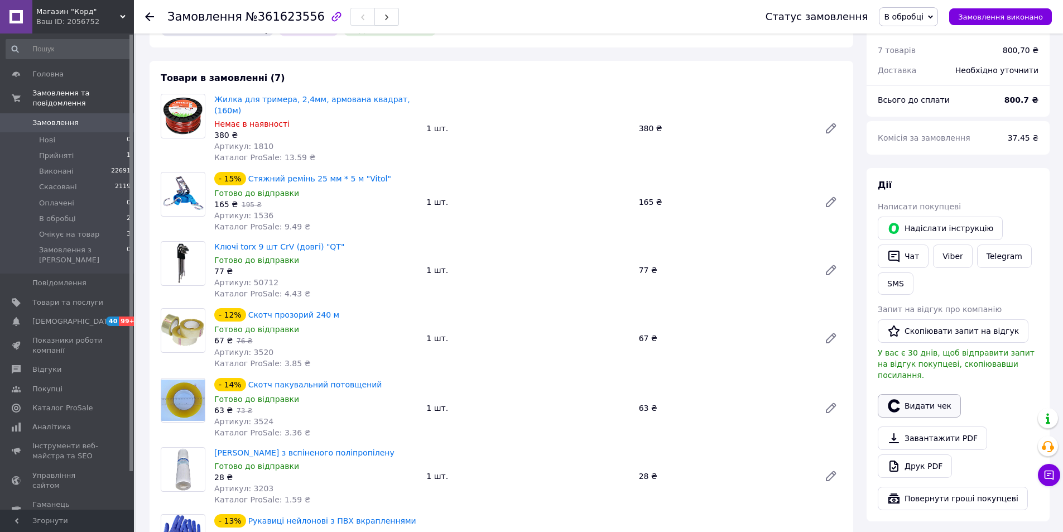
click at [910, 394] on button "Видати чек" at bounding box center [919, 405] width 83 height 23
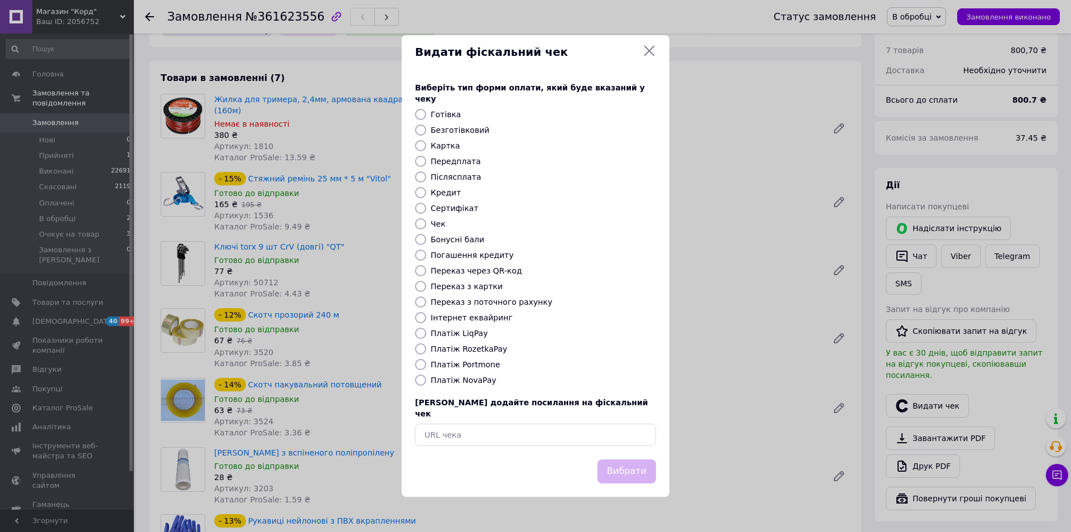
click at [478, 127] on label "Безготівковий" at bounding box center [460, 130] width 59 height 9
click at [426, 127] on input "Безготівковий" at bounding box center [420, 129] width 11 height 11
radio input "true"
click at [632, 459] on button "Вибрати" at bounding box center [627, 471] width 59 height 24
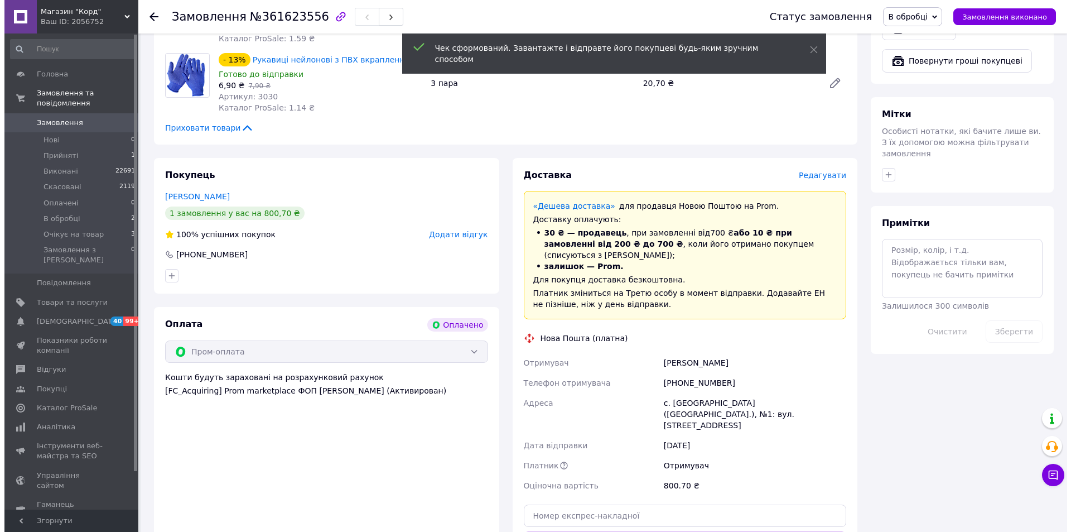
scroll to position [837, 0]
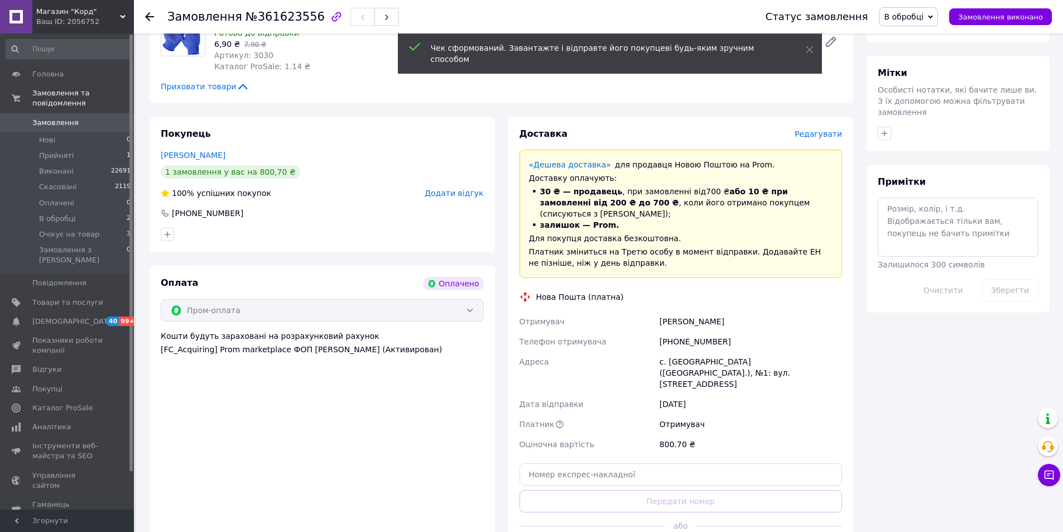
click at [825, 129] on span "Редагувати" at bounding box center [818, 133] width 47 height 9
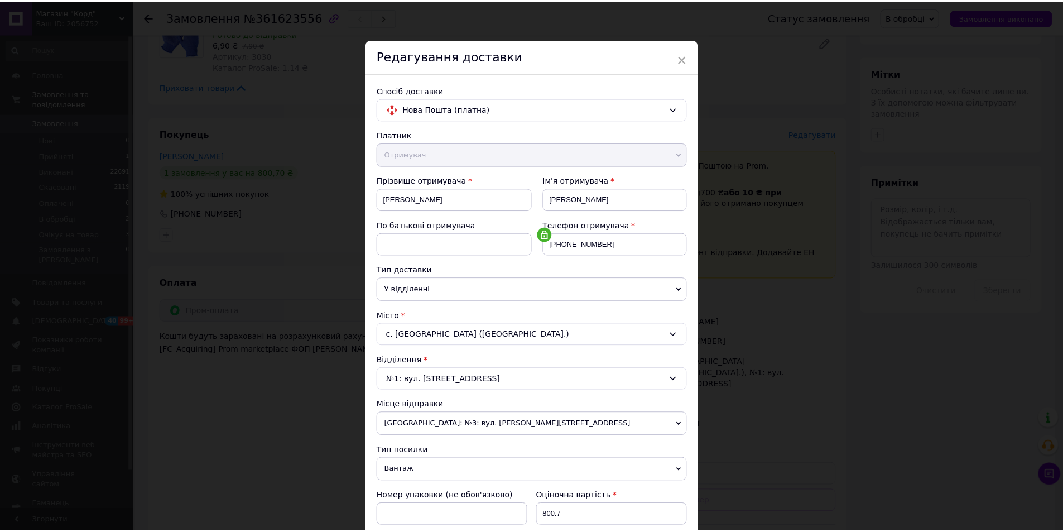
scroll to position [209, 0]
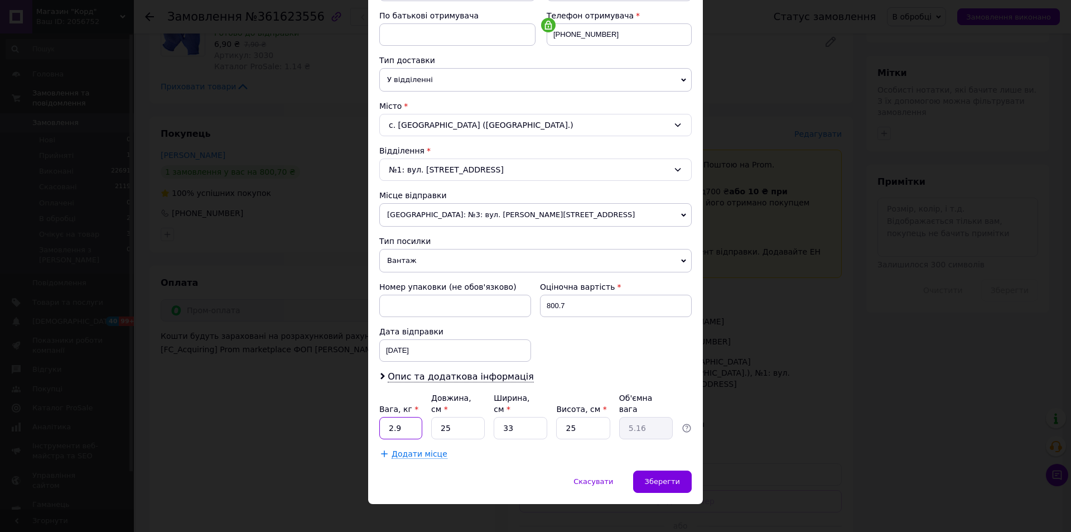
drag, startPoint x: 402, startPoint y: 421, endPoint x: 379, endPoint y: 429, distance: 24.2
click at [379, 429] on div "Платник Отримувач Відправник Прізвище отримувача [PERSON_NAME] Ім'я отримувача …" at bounding box center [535, 190] width 312 height 540
type input "3.1"
type input "3"
type input "0.62"
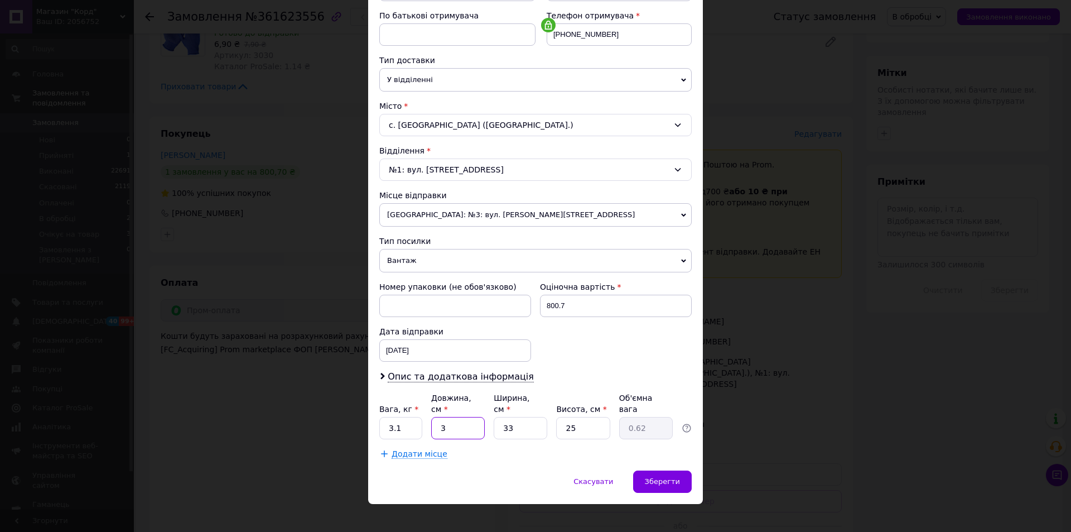
type input "30"
type input "6.19"
type input "30"
type input "2"
type input "0.38"
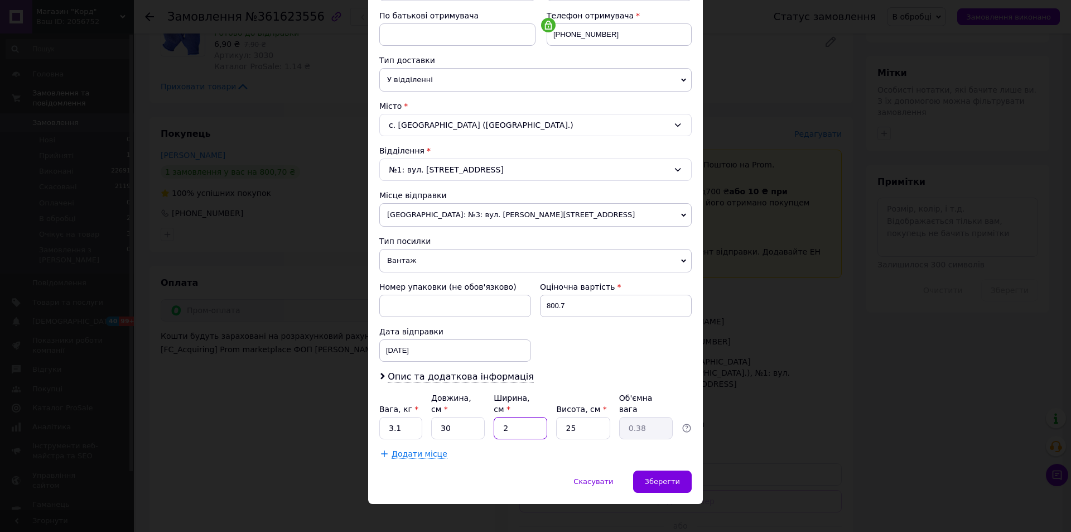
type input "20"
type input "3.75"
type input "20"
type input "1"
type input "0.15"
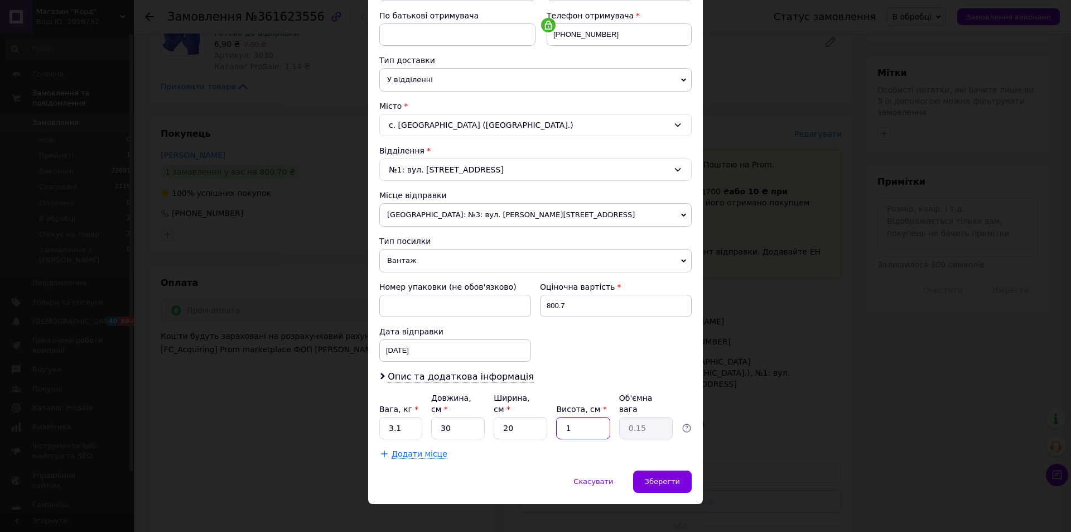
type input "16"
type input "2.4"
type input "16"
click at [682, 470] on div "Зберегти" at bounding box center [662, 481] width 59 height 22
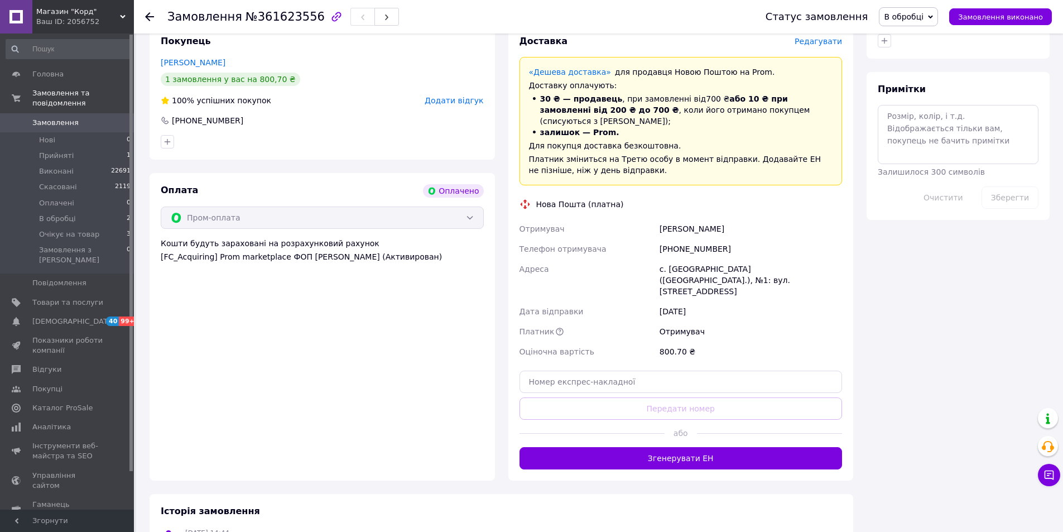
scroll to position [1004, 0]
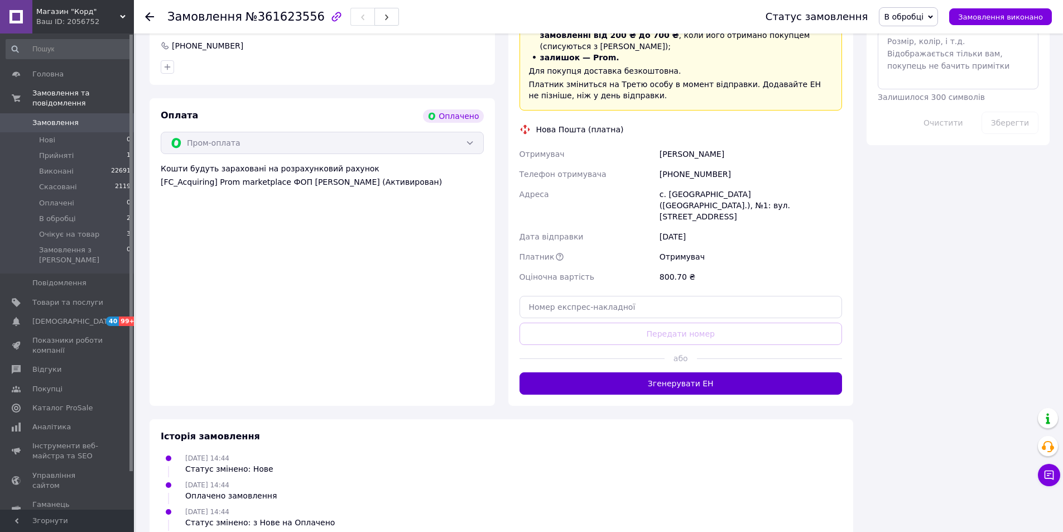
click at [716, 372] on button "Згенерувати ЕН" at bounding box center [680, 383] width 323 height 22
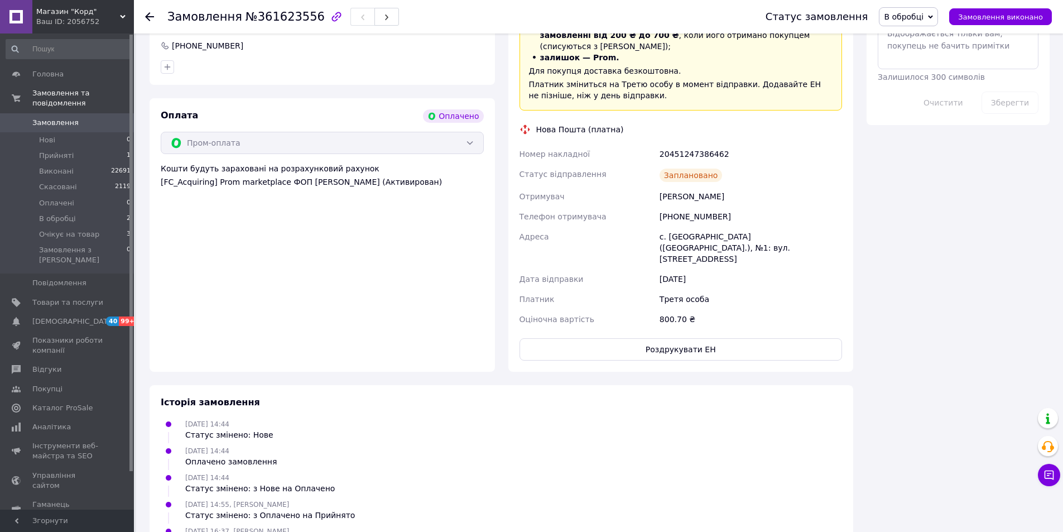
click at [684, 144] on div "20451247386462" at bounding box center [750, 154] width 187 height 20
copy div "20451247386462"
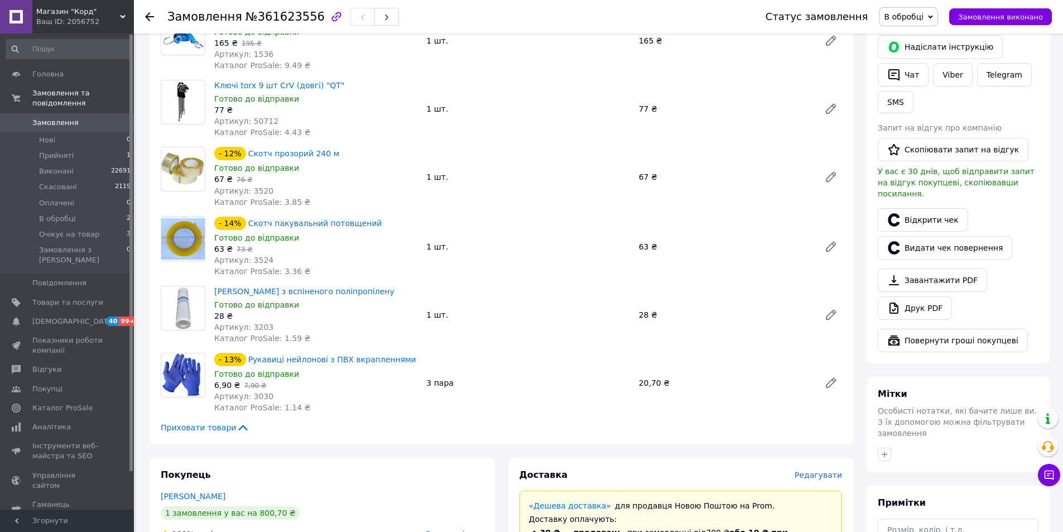
scroll to position [391, 0]
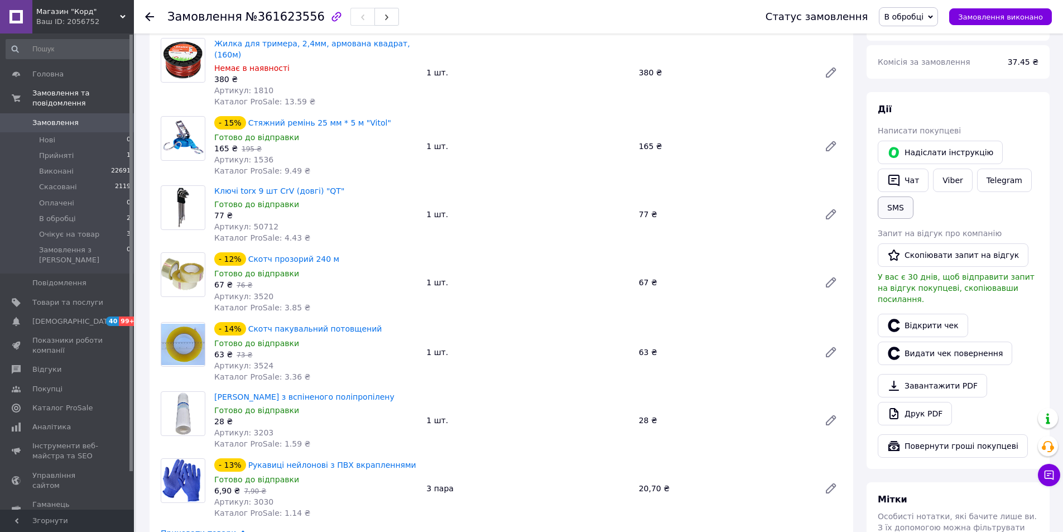
click at [902, 196] on button "SMS" at bounding box center [896, 207] width 36 height 22
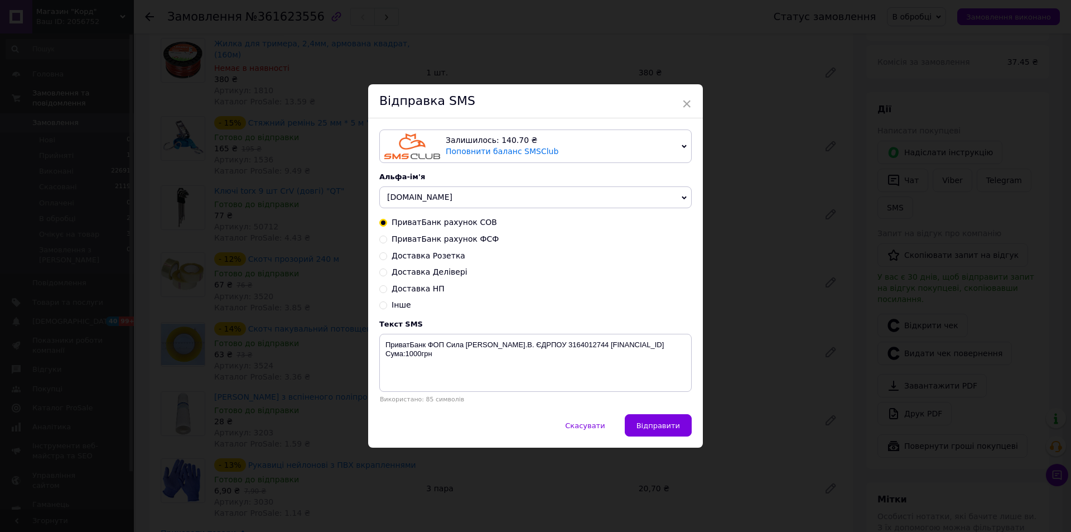
click at [426, 284] on span "Доставка НП" at bounding box center [418, 288] width 53 height 9
click at [387, 284] on input "Доставка НП" at bounding box center [383, 288] width 8 height 8
radio input "true"
radio input "false"
click at [448, 347] on textarea "НоваПошта №[PHONE_NUMBER]. Тел. [PHONE_NUMBER]. Чекаємо відгуків. Дякуємо" at bounding box center [535, 363] width 312 height 58
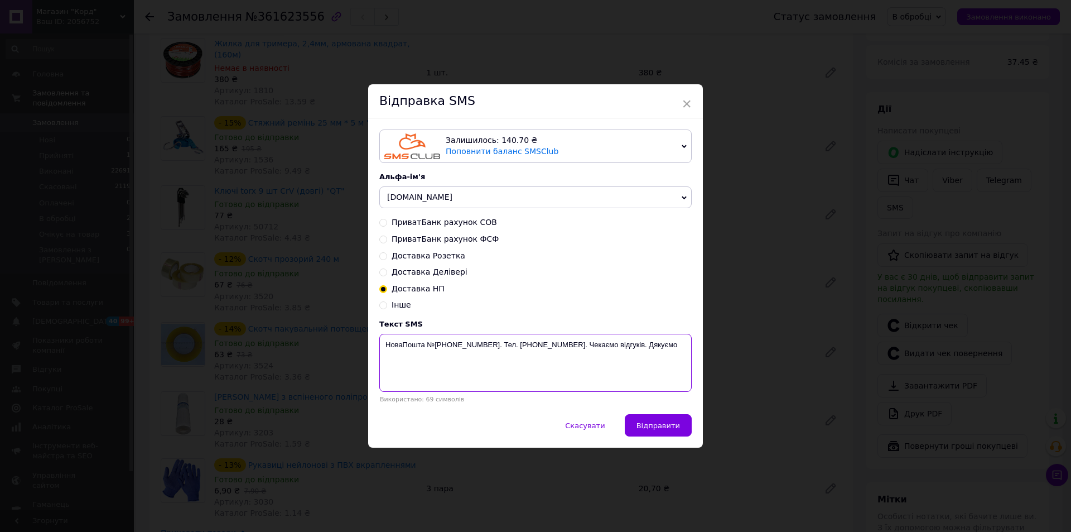
click at [448, 347] on textarea "НоваПошта №[PHONE_NUMBER]. Тел. [PHONE_NUMBER]. Чекаємо відгуків. Дякуємо" at bounding box center [535, 363] width 312 height 58
paste textarea "1247386462"
type textarea "НоваПошта №[PHONE_NUMBER]. Тел. [PHONE_NUMBER]. Чекаємо відгуків. Дякуємо"
click at [676, 427] on span "Відправити" at bounding box center [659, 425] width 44 height 8
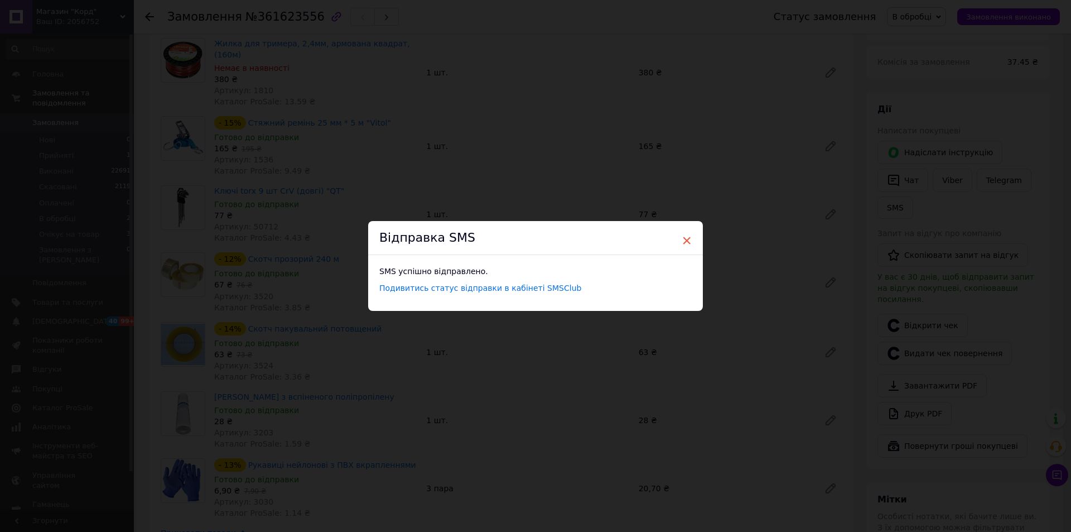
click at [682, 240] on span "×" at bounding box center [687, 240] width 10 height 19
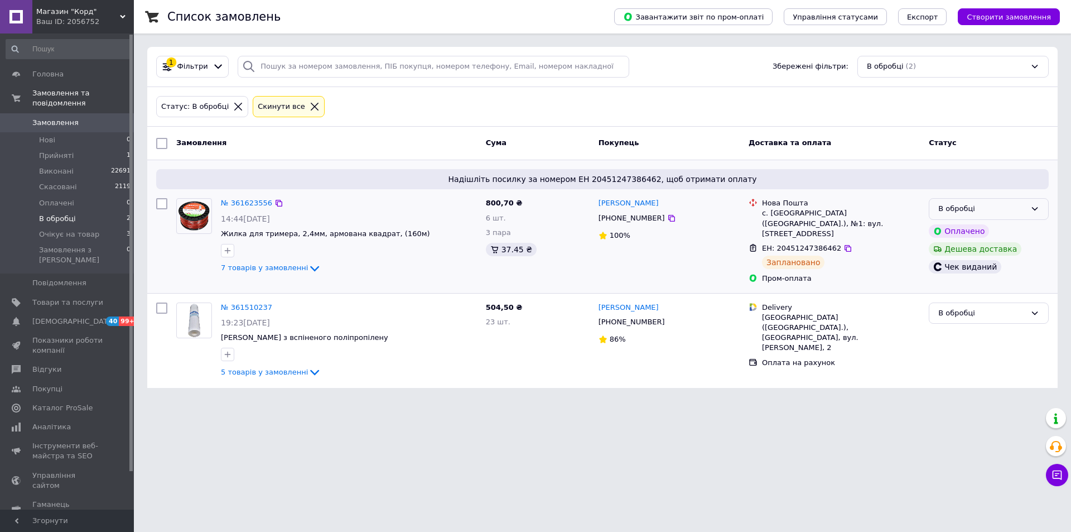
click at [1009, 210] on div "В обробці" at bounding box center [983, 209] width 88 height 12
click at [960, 251] on li "Виконано" at bounding box center [989, 252] width 119 height 21
